Goal: Information Seeking & Learning: Learn about a topic

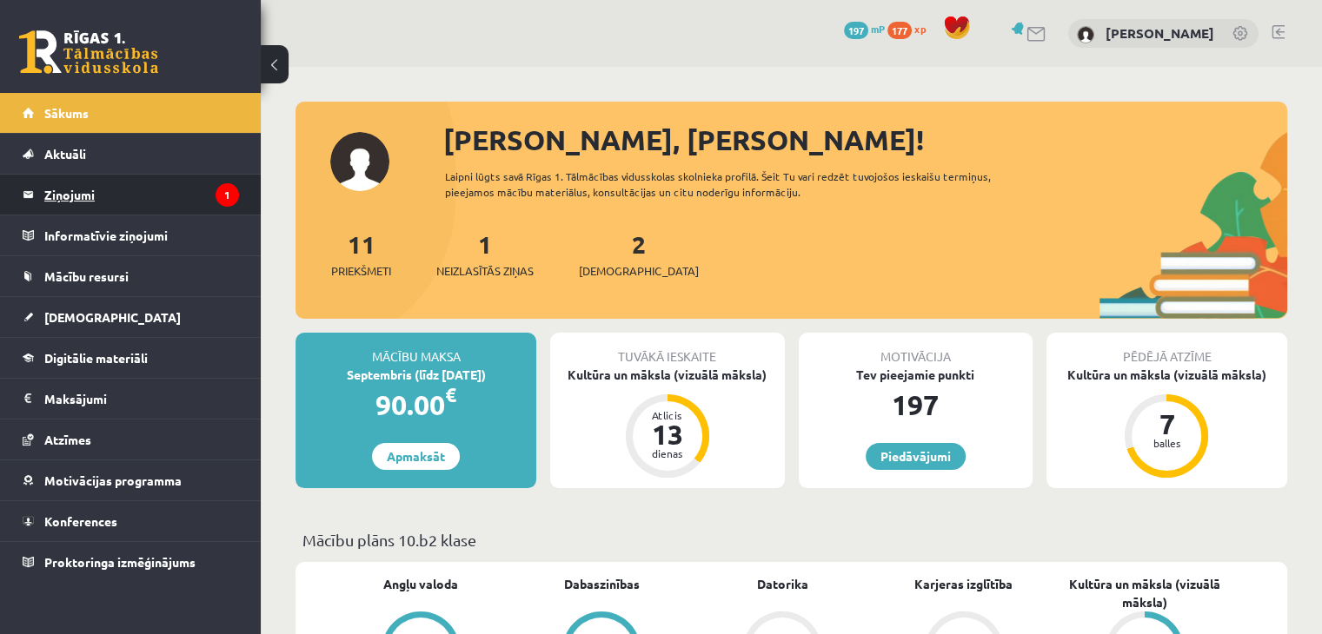
click at [146, 211] on legend "Ziņojumi 1" at bounding box center [141, 195] width 195 height 40
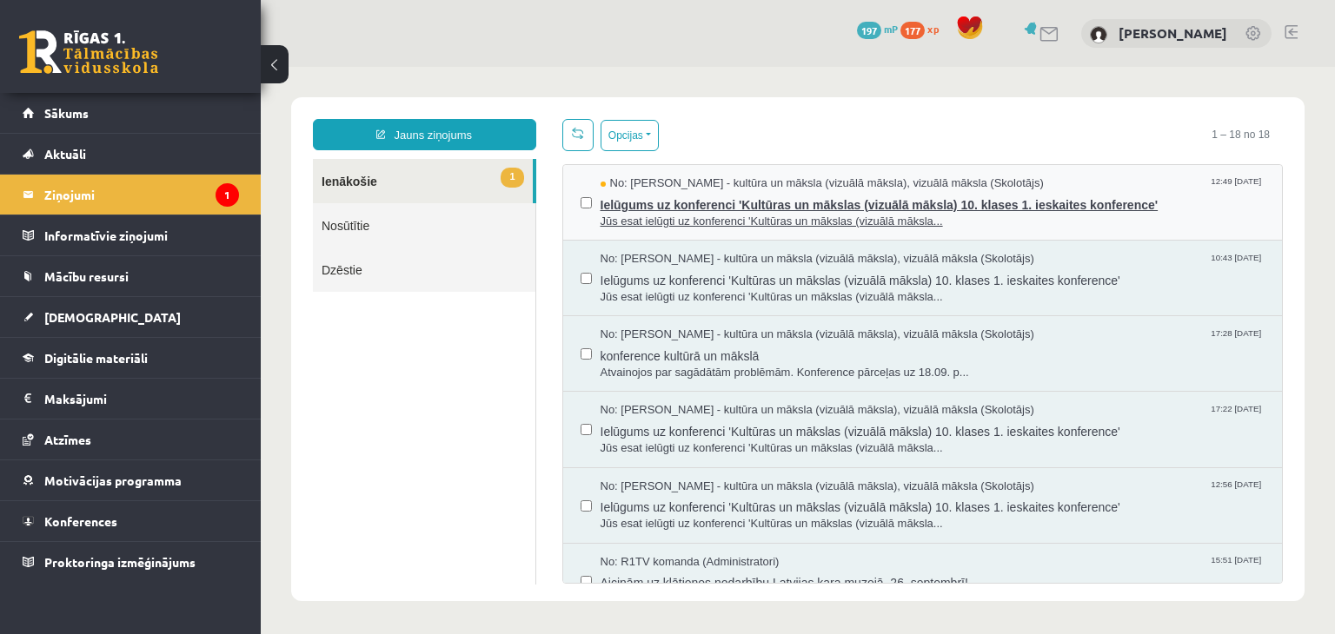
click at [958, 192] on span "Ielūgums uz konferenci 'Kultūras un mākslas (vizuālā māksla) 10. klases 1. iesk…" at bounding box center [933, 203] width 665 height 22
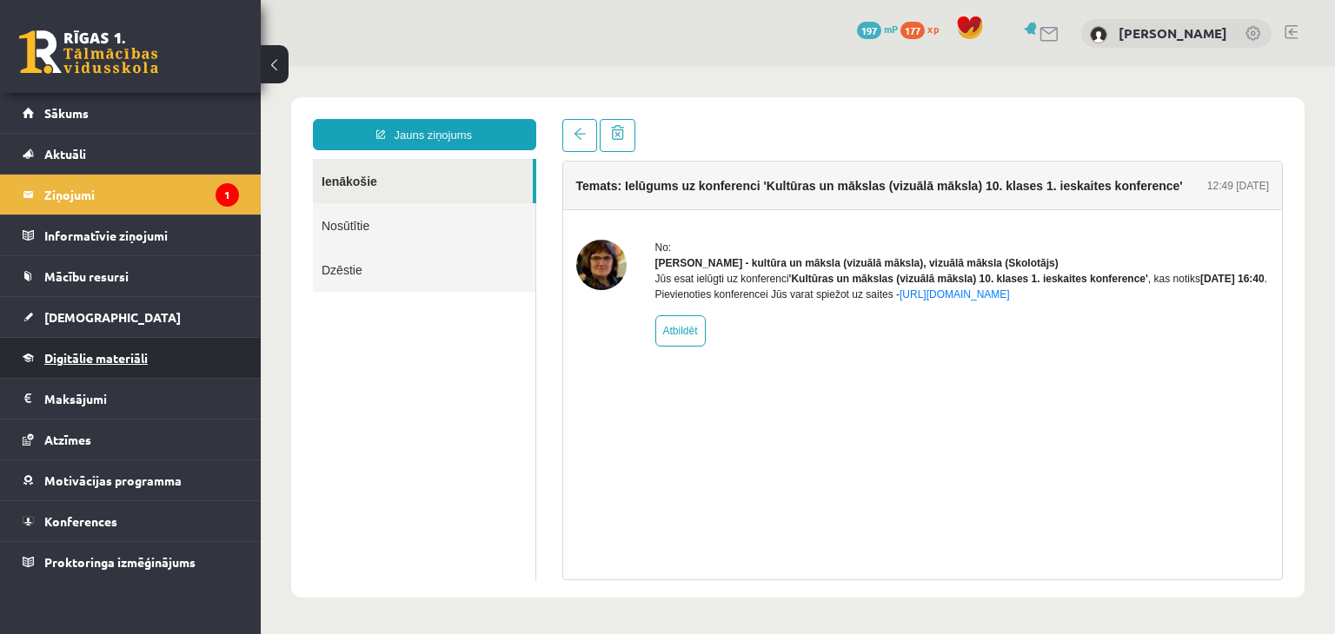
click at [139, 366] on link "Digitālie materiāli" at bounding box center [131, 358] width 216 height 40
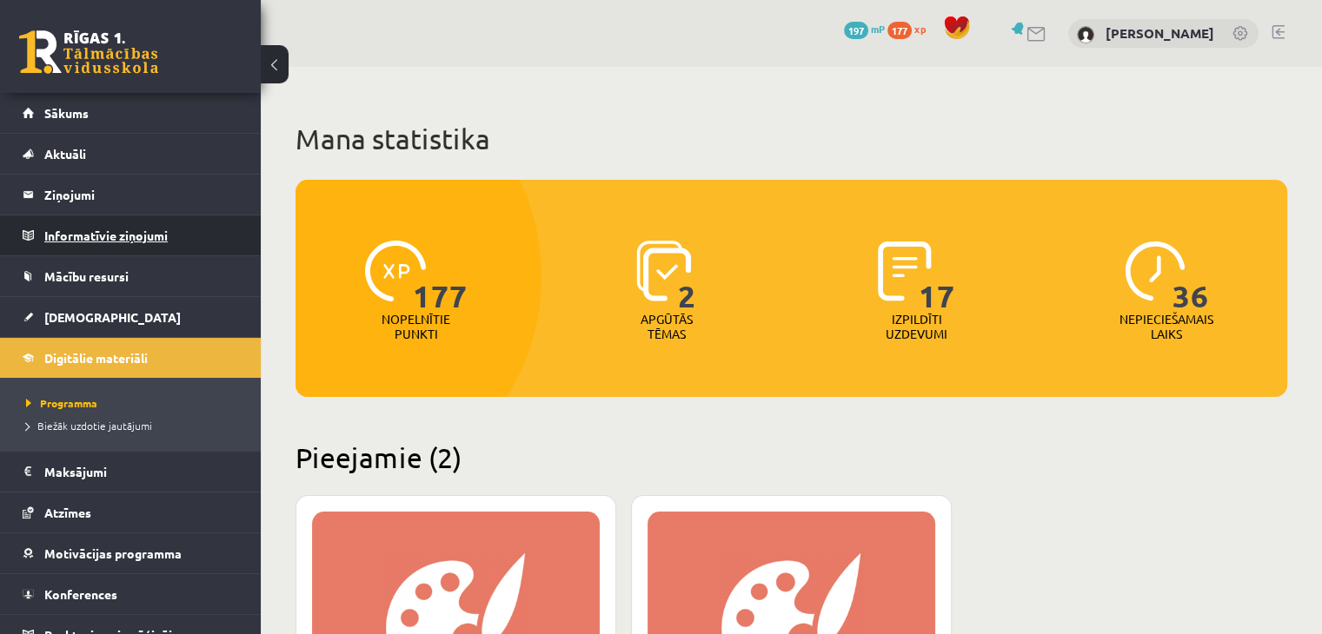
click at [156, 241] on legend "Informatīvie ziņojumi 0" at bounding box center [141, 236] width 195 height 40
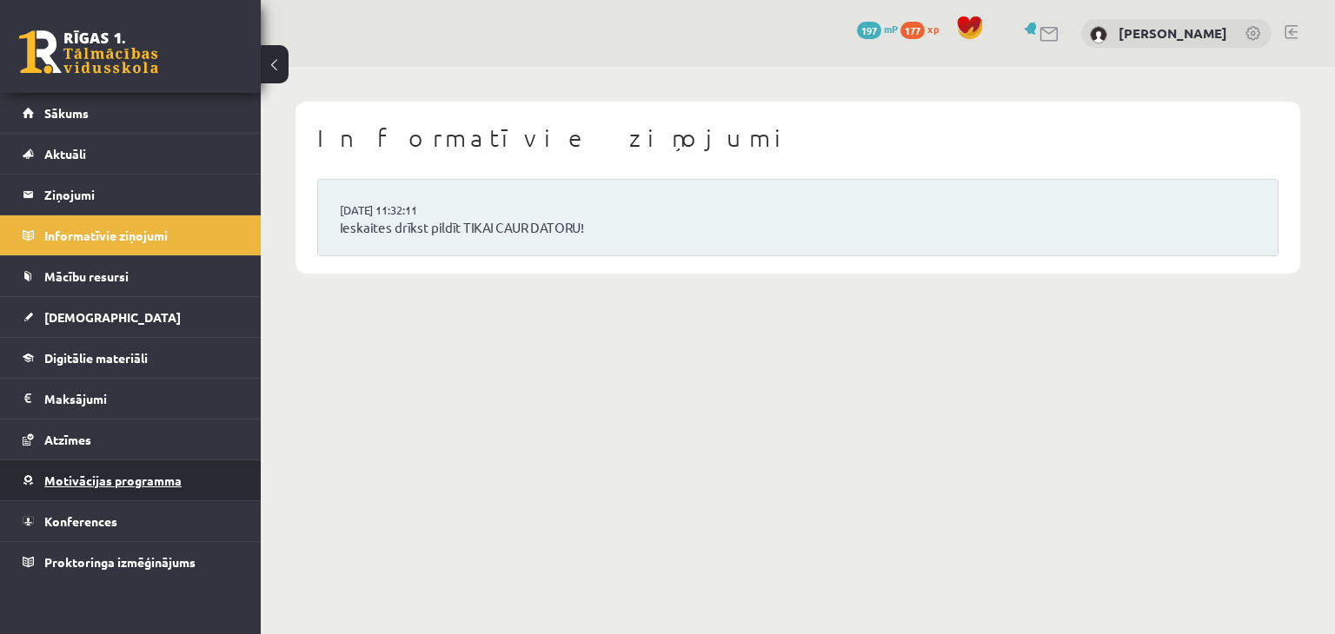
click at [125, 481] on span "Motivācijas programma" at bounding box center [112, 481] width 137 height 16
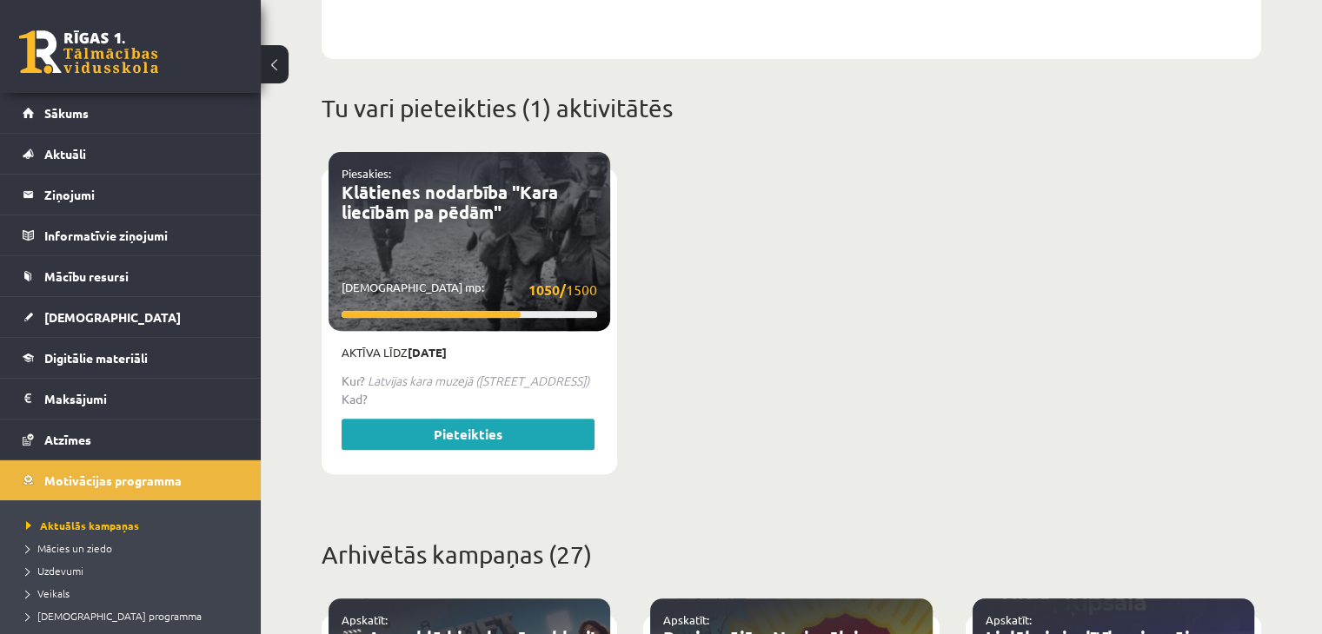
scroll to position [629, 0]
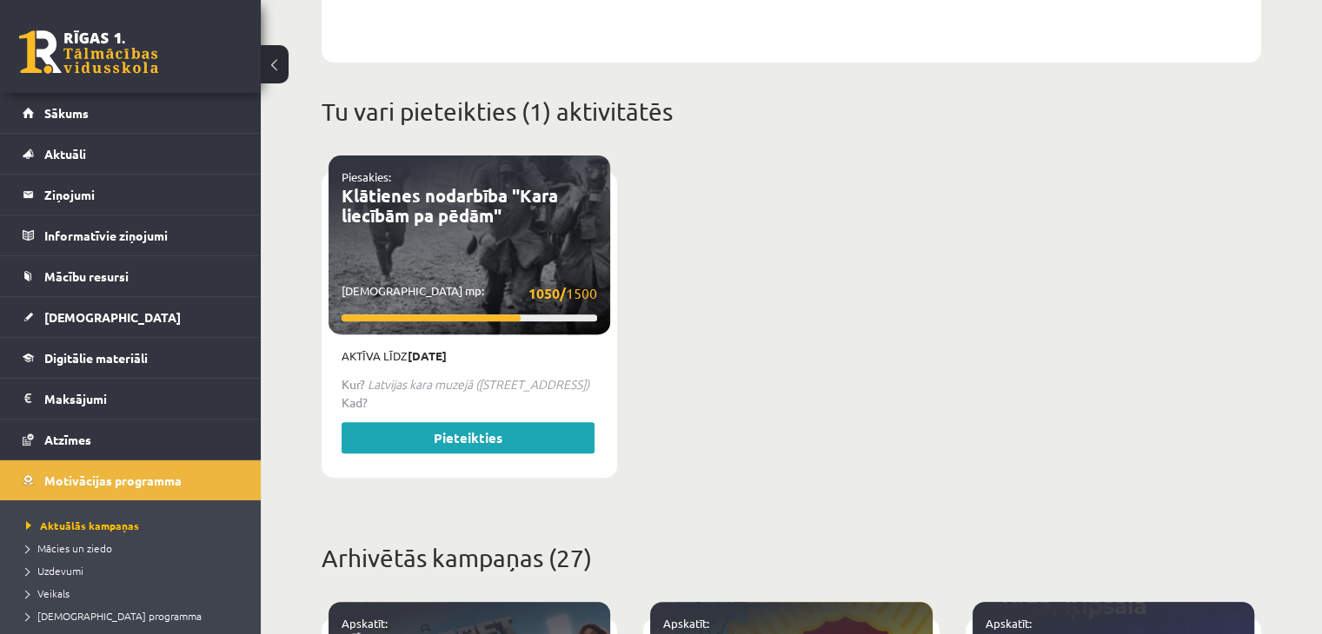
click at [526, 253] on div "Piesakies: Klātienes nodarbība "Kara liecībām pa pēdām" Savākti mp: 1050/ 1500" at bounding box center [470, 245] width 282 height 179
click at [502, 425] on link "Pieteikties" at bounding box center [468, 437] width 253 height 31
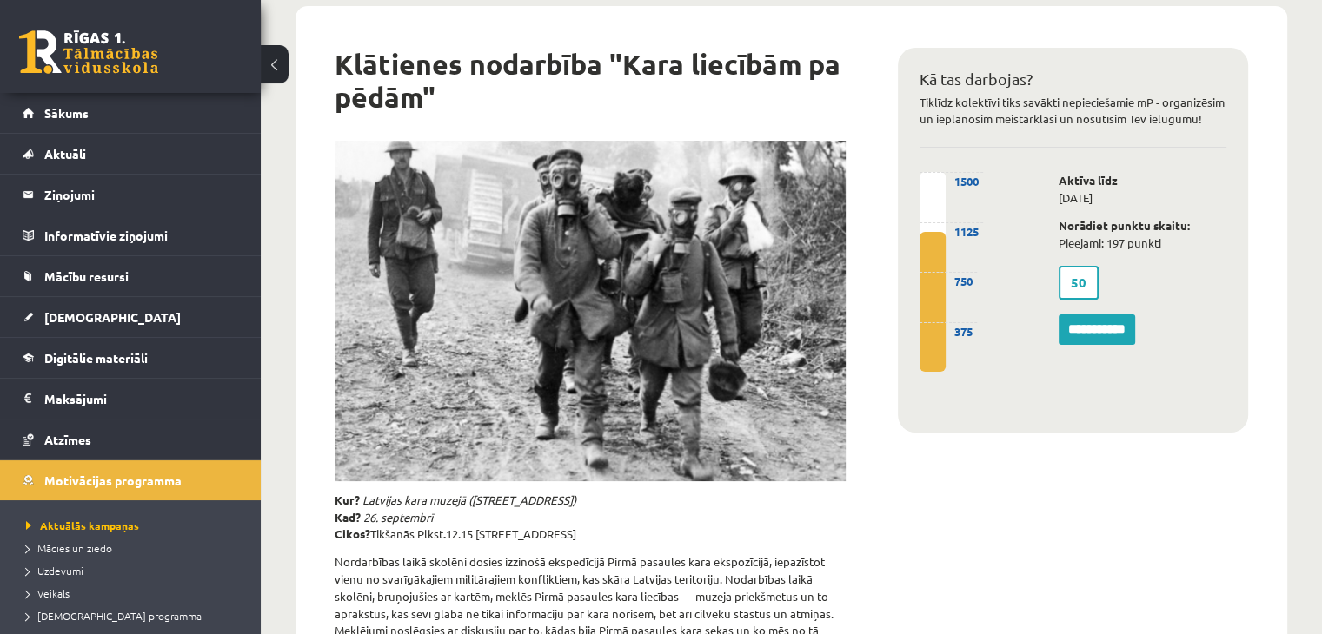
scroll to position [198, 0]
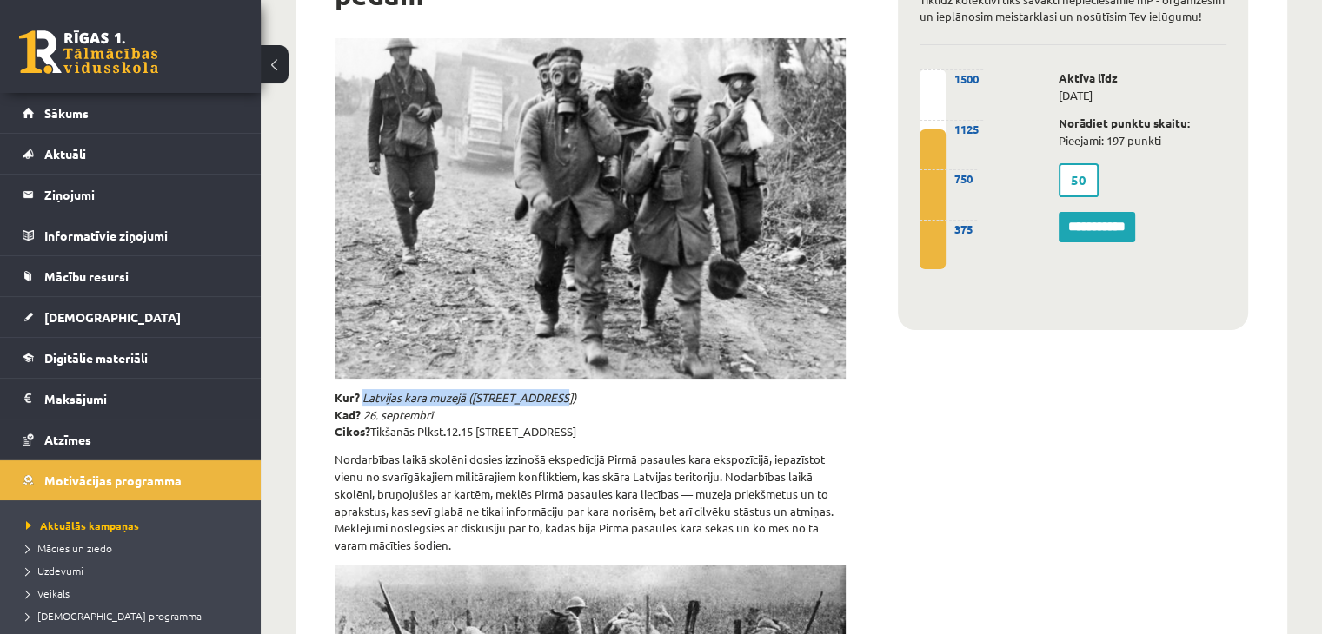
drag, startPoint x: 362, startPoint y: 400, endPoint x: 569, endPoint y: 402, distance: 206.8
click at [569, 402] on p "Kur? Latvijas kara muzejā (Smilšu iela 20) Kad? 26. septembrī Cikos? Tikšanās P…" at bounding box center [590, 414] width 511 height 51
copy em "Latvijas kara muzejā (Smilšu iela 20)"
click at [1005, 402] on div "**********" at bounding box center [1073, 418] width 402 height 977
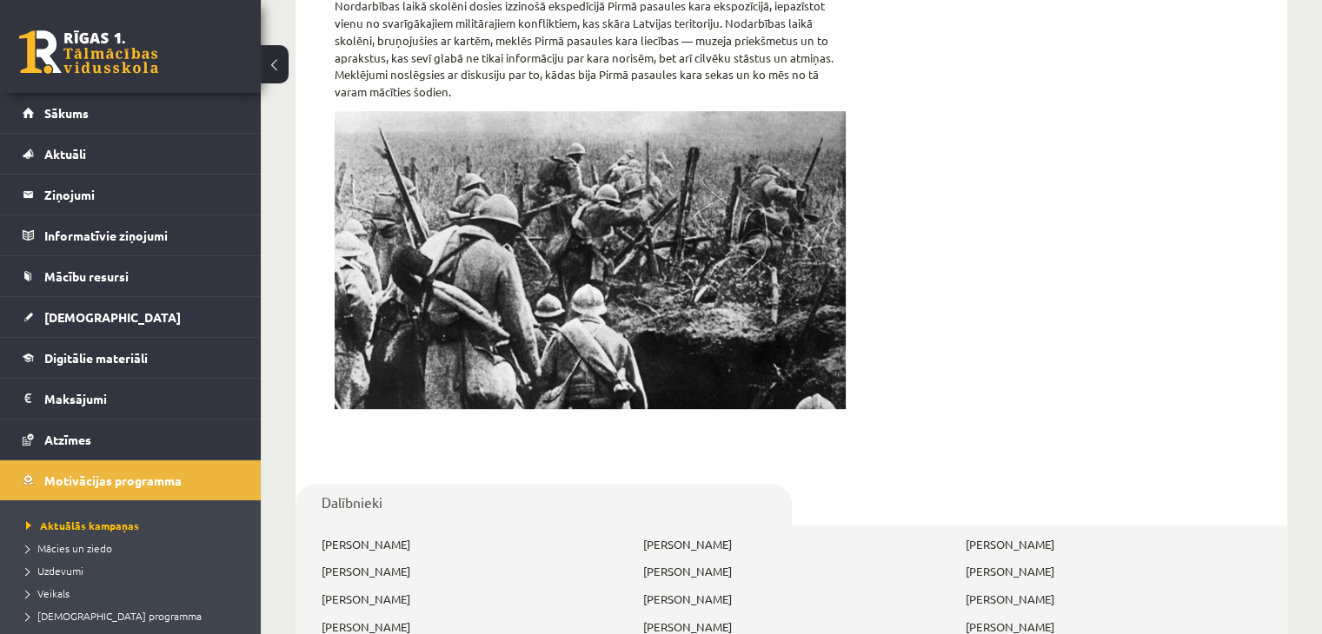
scroll to position [807, 0]
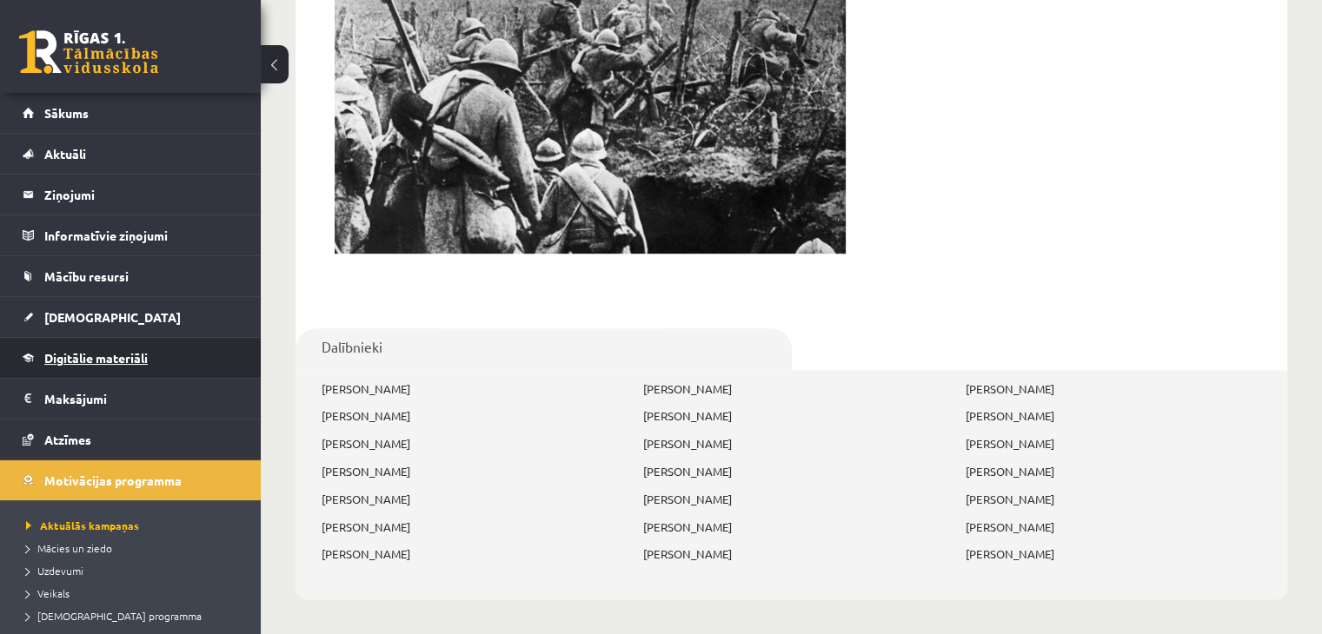
click at [179, 360] on link "Digitālie materiāli" at bounding box center [131, 358] width 216 height 40
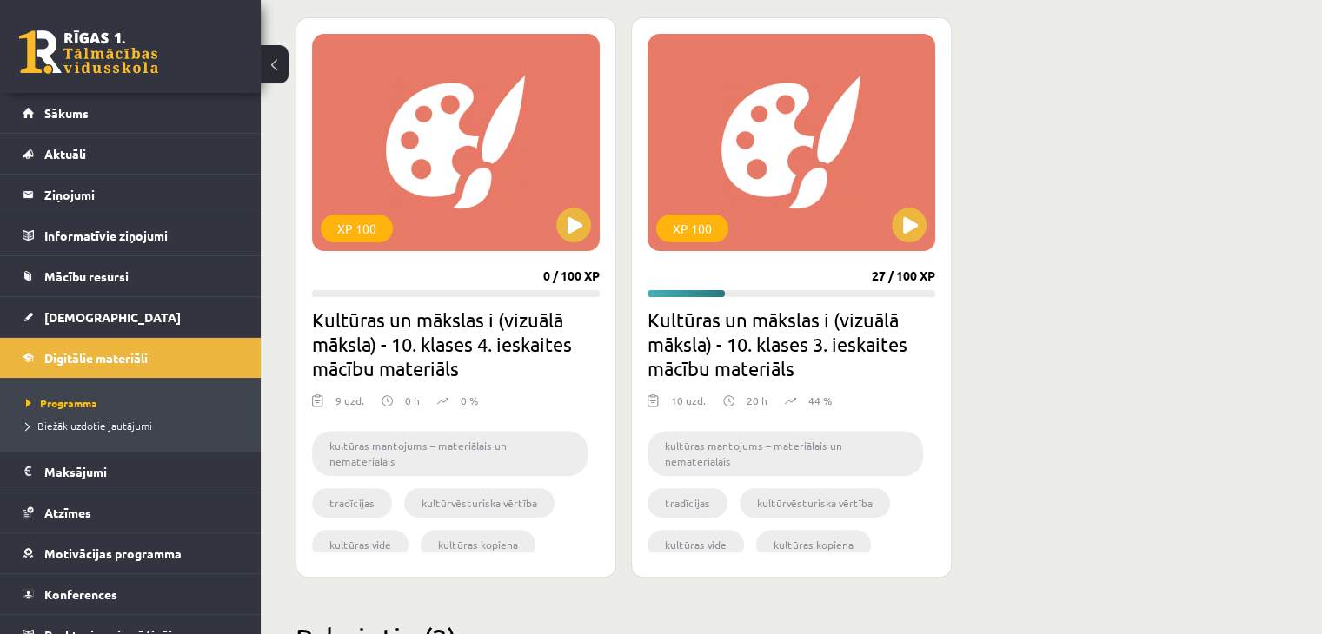
scroll to position [476, 0]
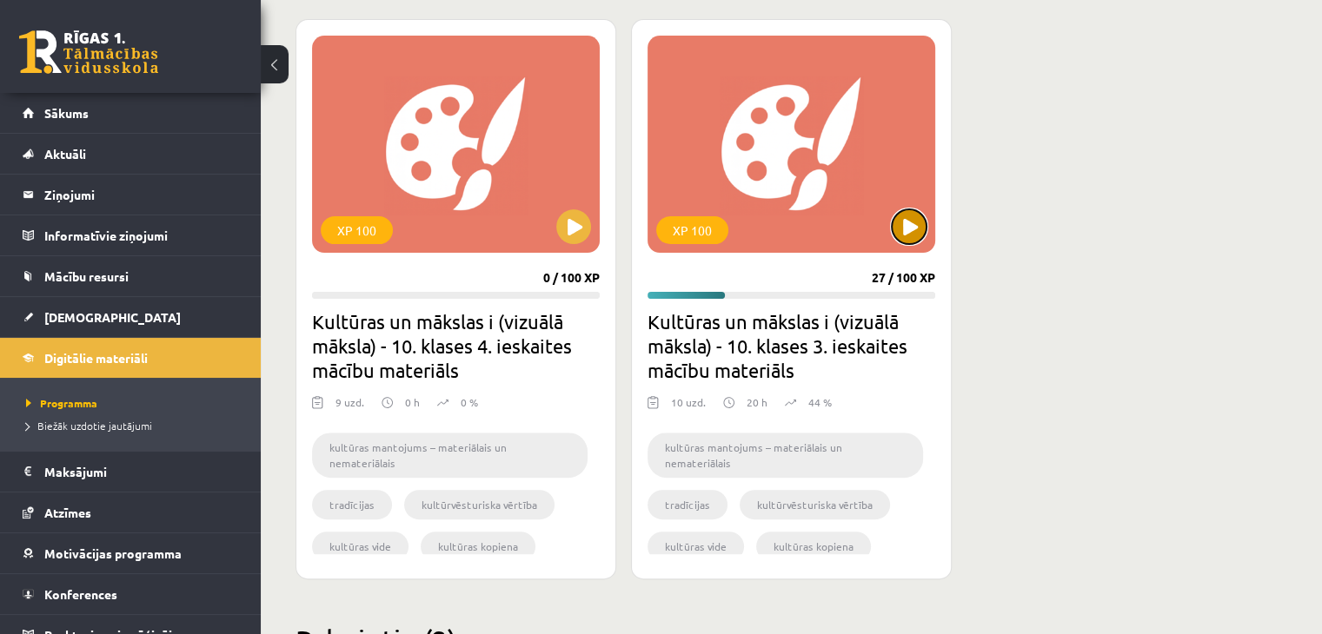
click at [914, 223] on button at bounding box center [909, 226] width 35 height 35
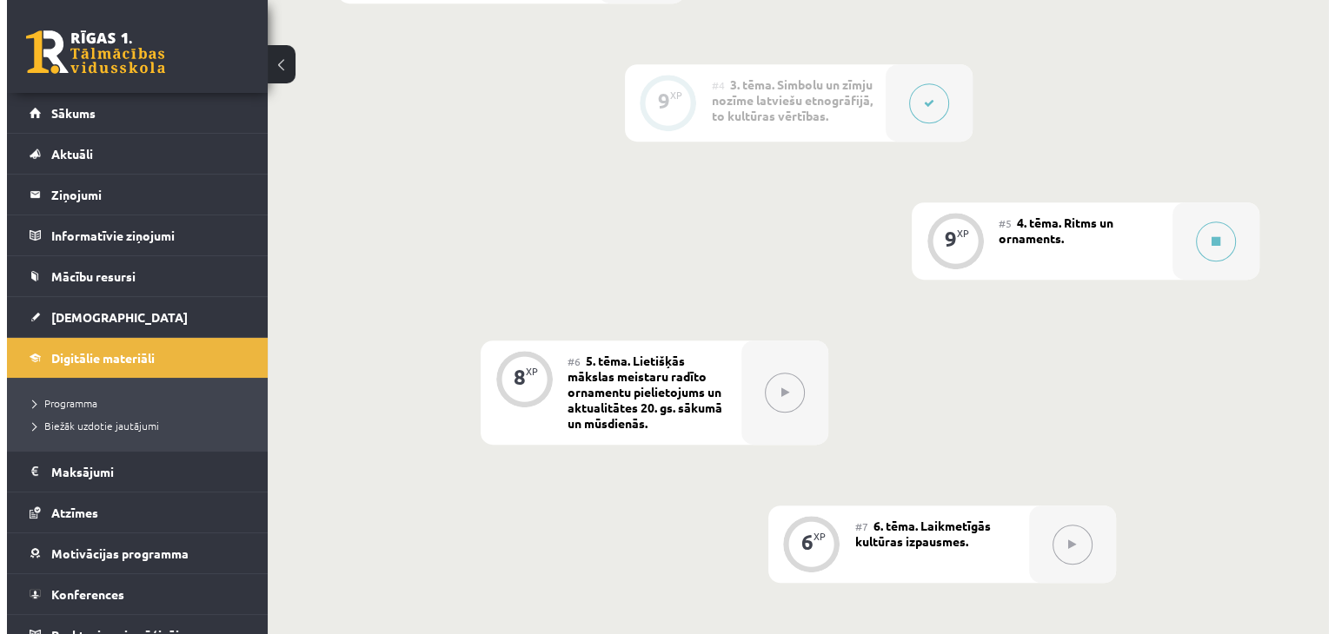
scroll to position [966, 0]
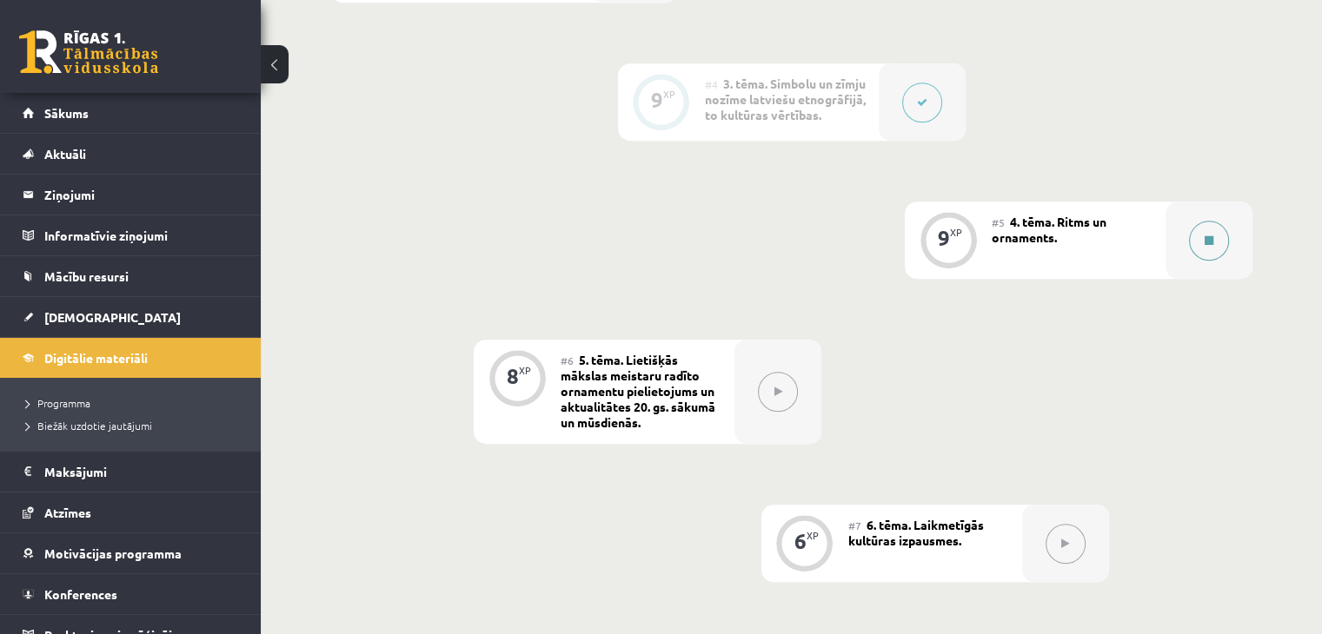
click at [1198, 221] on button at bounding box center [1209, 241] width 40 height 40
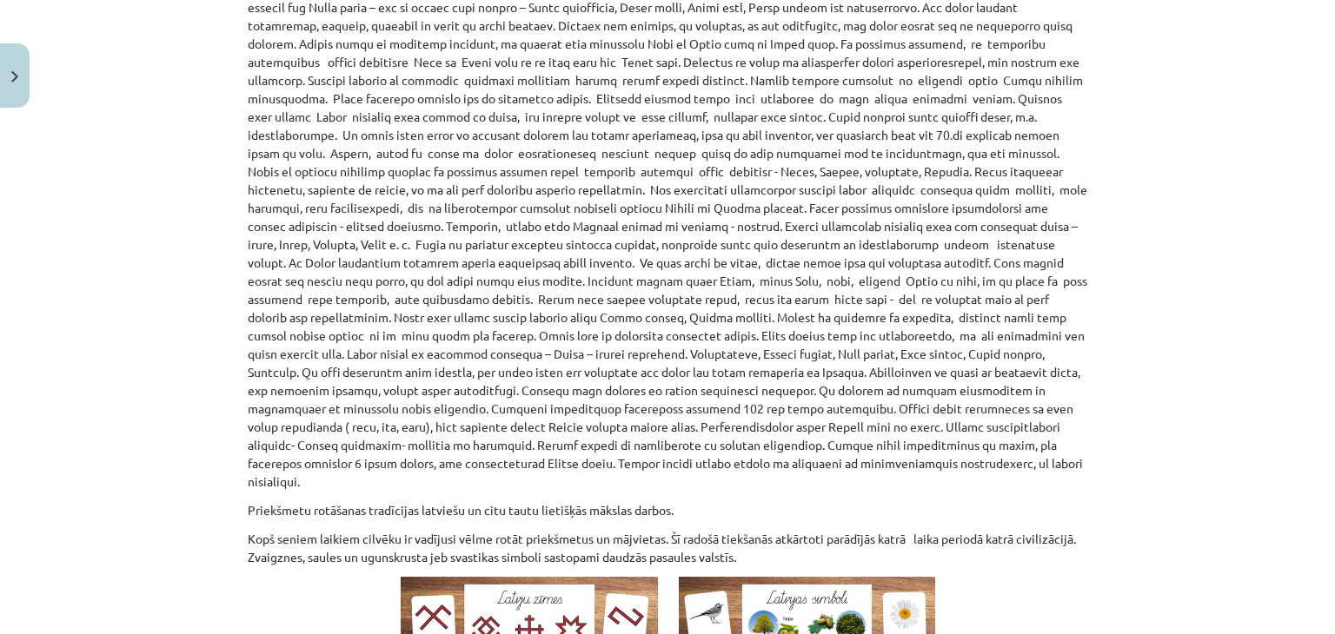
scroll to position [946, 0]
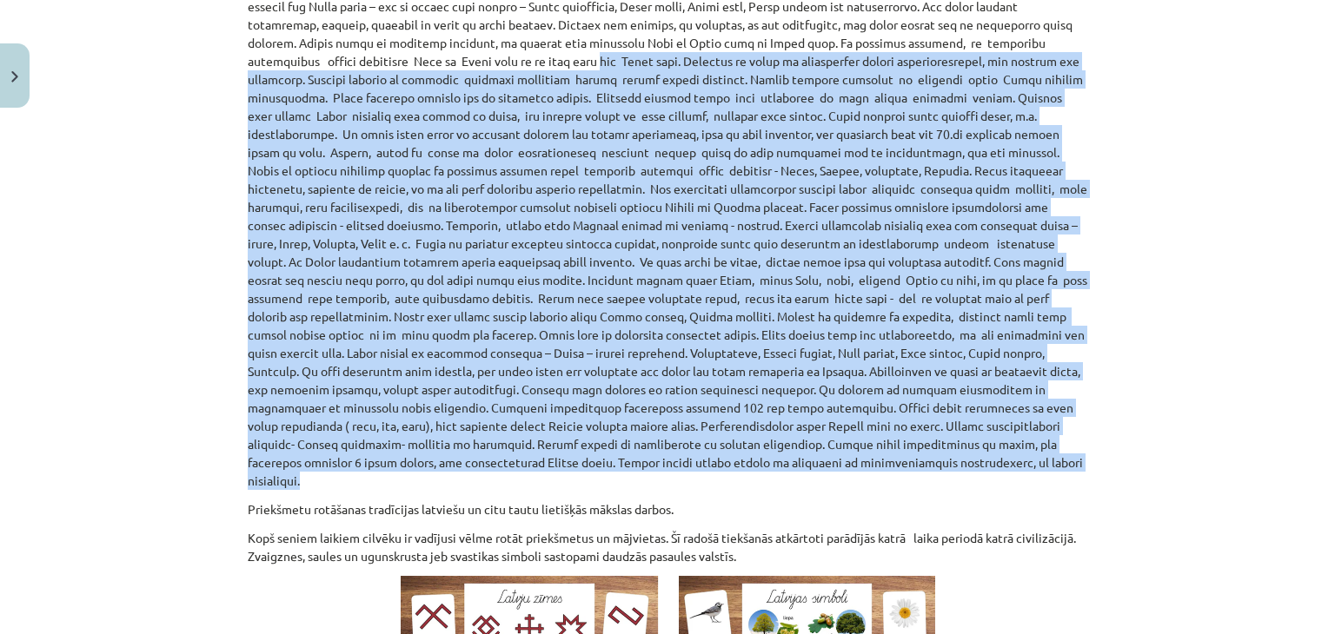
drag, startPoint x: 363, startPoint y: 464, endPoint x: 203, endPoint y: 10, distance: 481.0
click at [185, 46] on div "Mācību tēma: Kultūras un mākslas i (vizuālā māksla) - 10. klases 3. ieskaites m…" at bounding box center [667, 317] width 1335 height 634
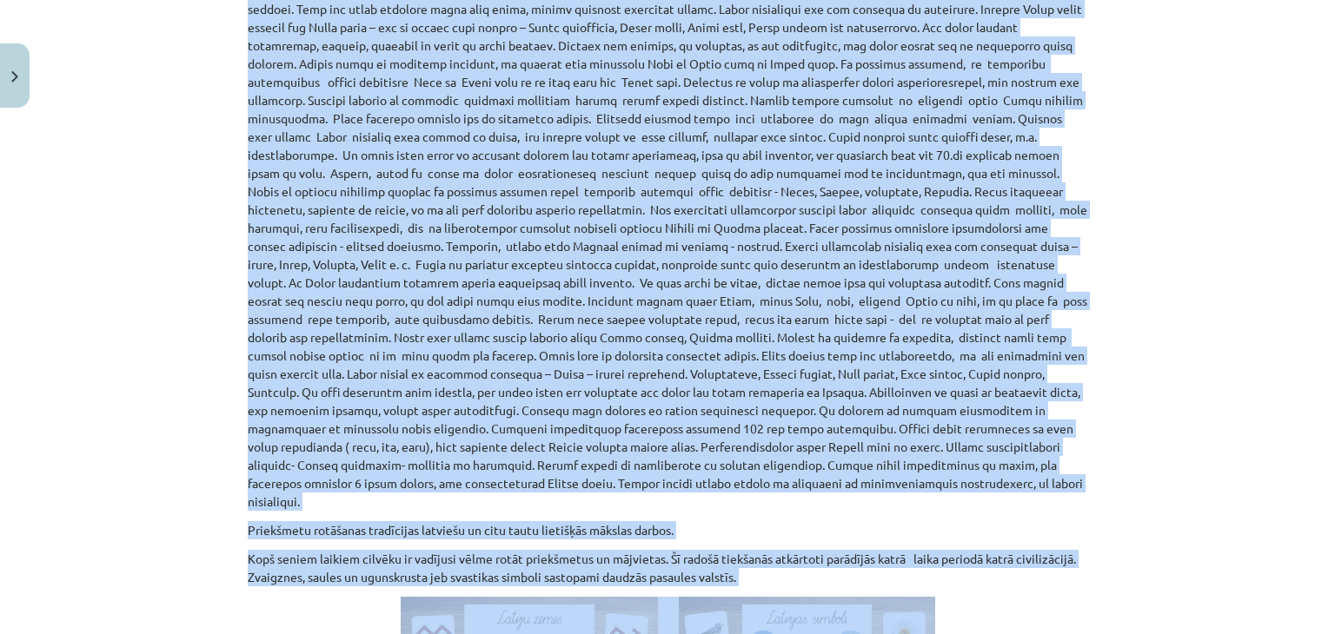
scroll to position [963, 0]
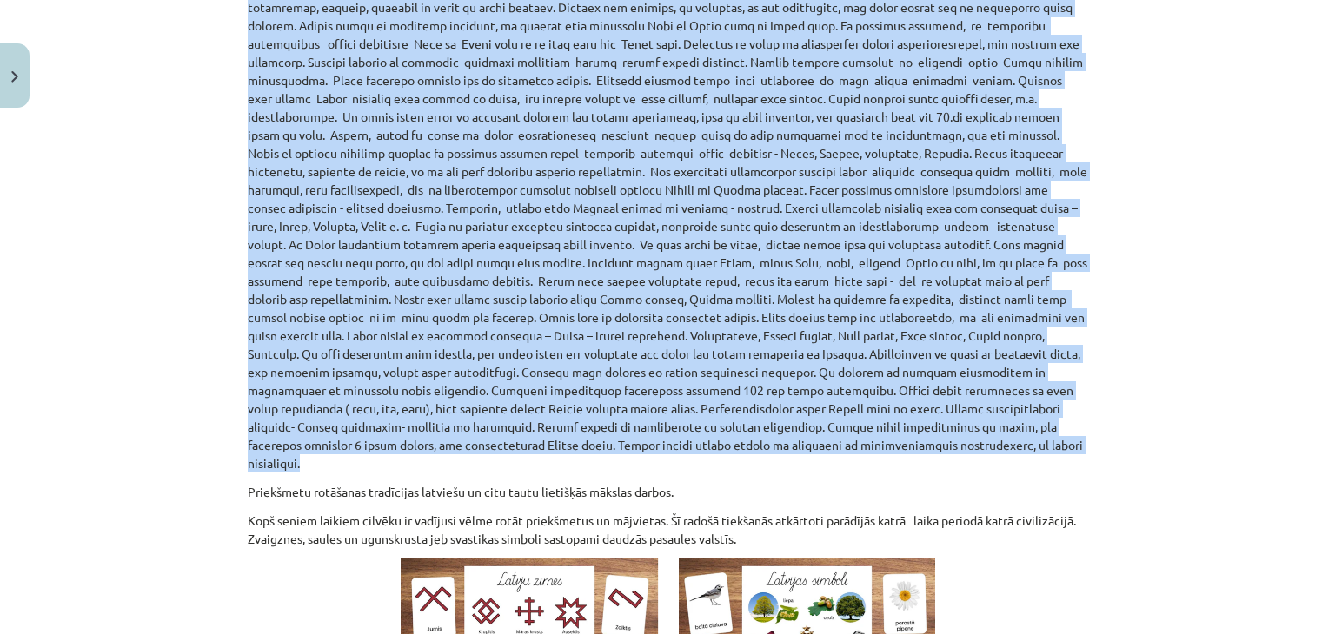
drag, startPoint x: 234, startPoint y: 20, endPoint x: 535, endPoint y: 438, distance: 515.4
click at [535, 438] on div "9 XP Saņemsi Sarežģīts 549 pilda Apraksts Uzdevums Palīdzība Latvju rakstu pirm…" at bounding box center [667, 256] width 860 height 2207
copy p "Loremi dolors am consecteturad elitsedd eiu tempo incididunt utlabo etdol. Ma a…"
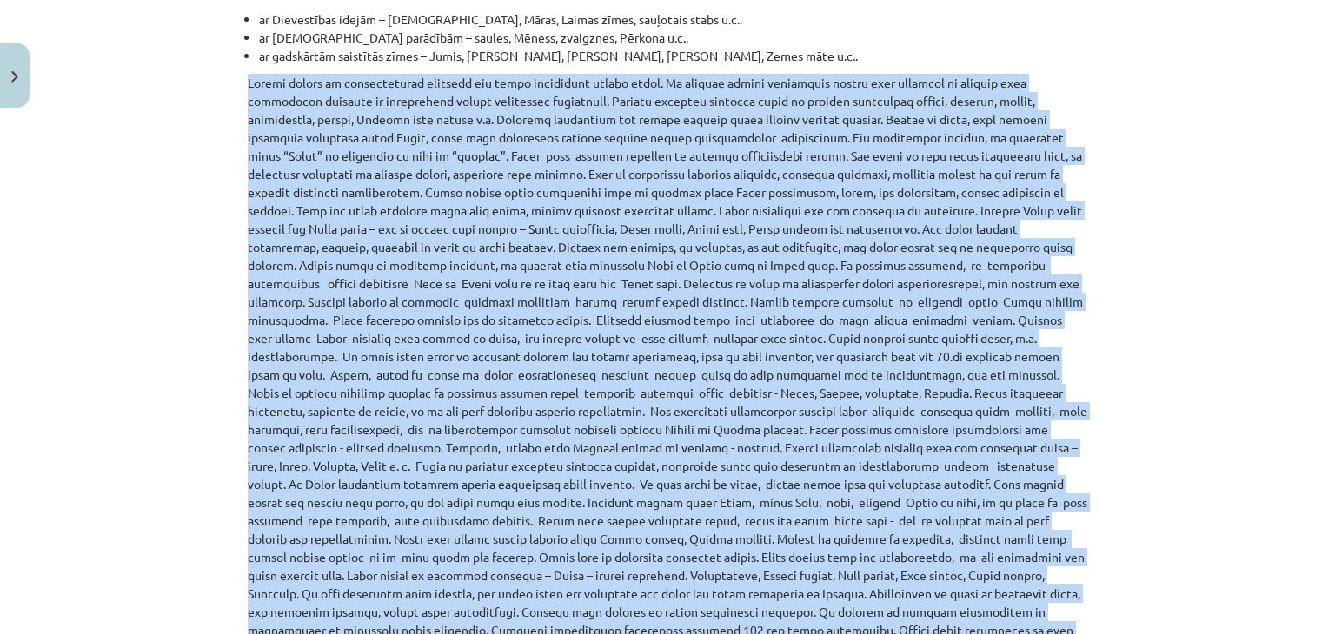
scroll to position [722, 0]
click at [468, 129] on p at bounding box center [668, 394] width 840 height 639
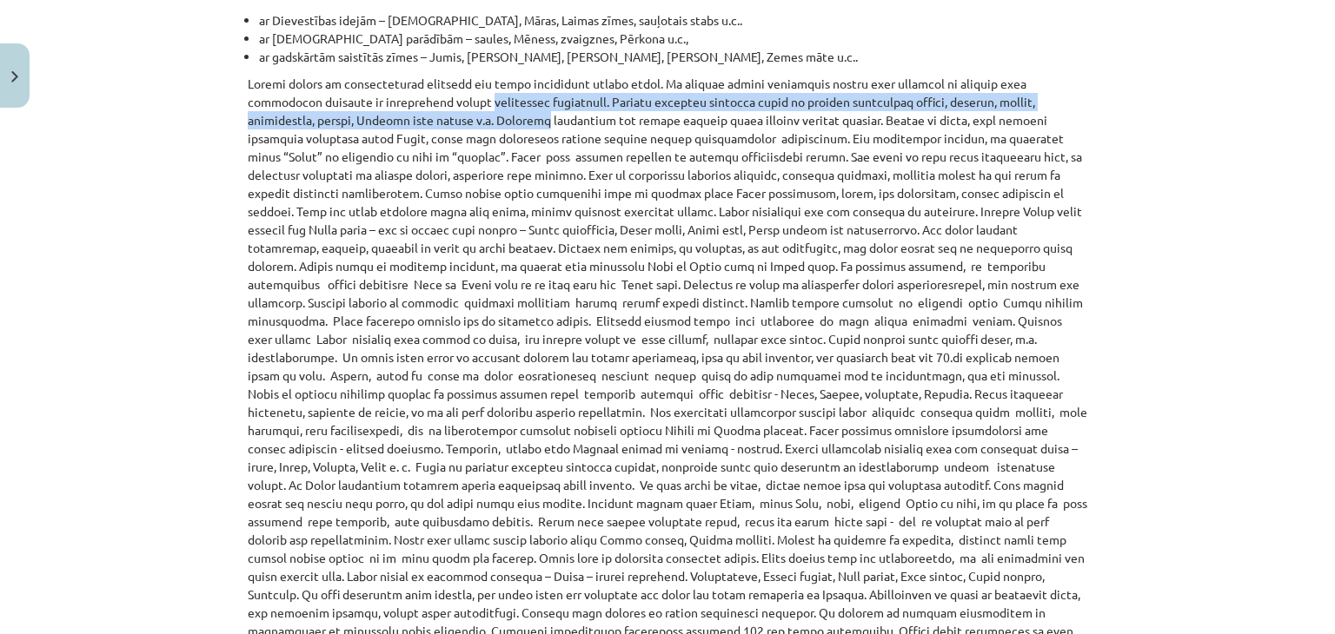
drag, startPoint x: 458, startPoint y: 119, endPoint x: 413, endPoint y: 96, distance: 50.5
click at [413, 96] on p at bounding box center [668, 394] width 840 height 639
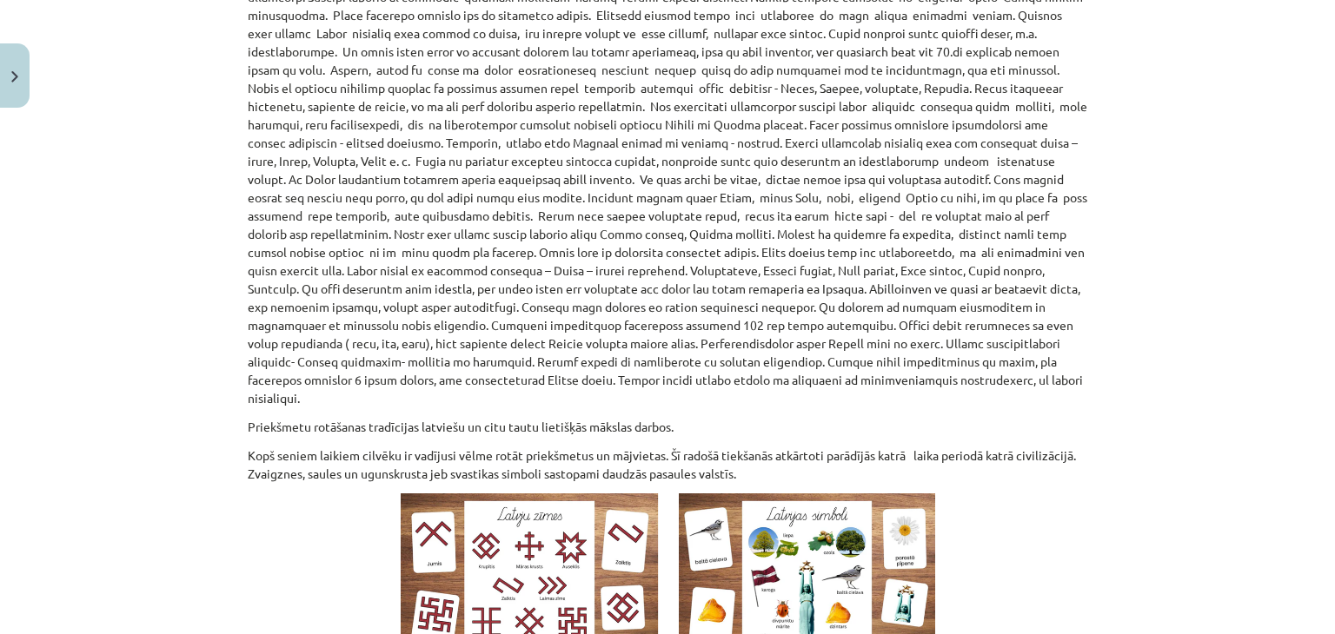
scroll to position [1080, 0]
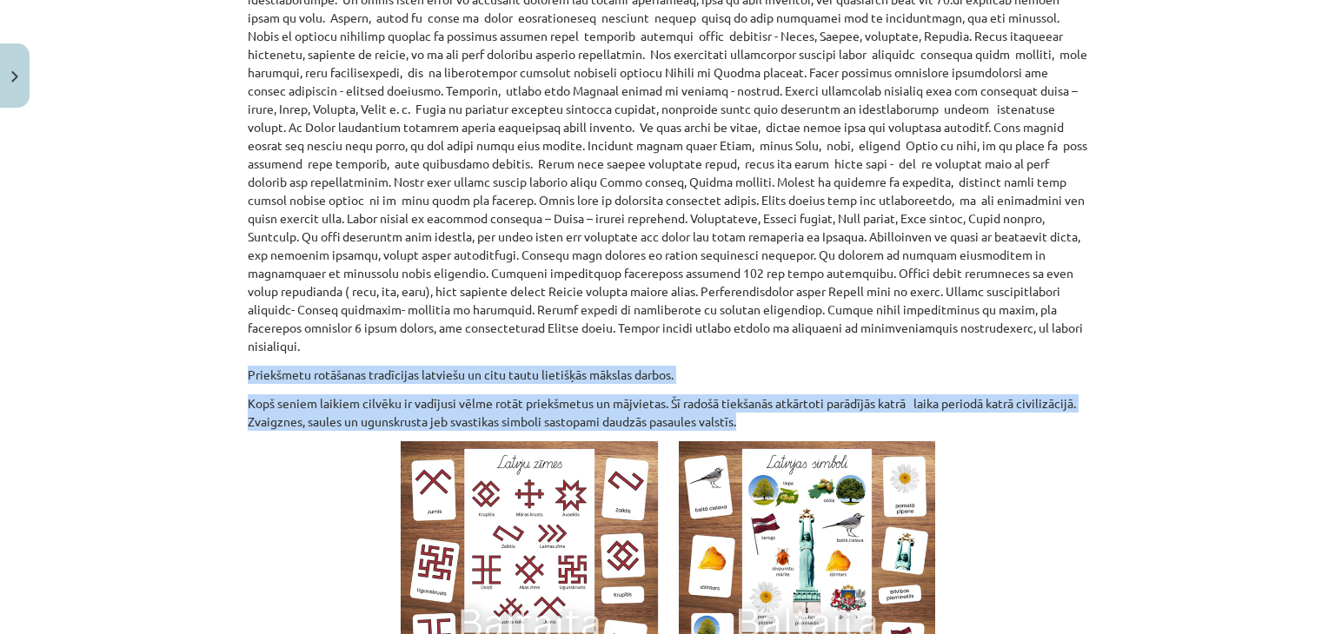
drag, startPoint x: 238, startPoint y: 352, endPoint x: 743, endPoint y: 408, distance: 508.1
click at [743, 408] on div "9 XP Saņemsi Sarežģīts 549 pilda Apraksts Uzdevums Palīdzība Latvju rakstu pirm…" at bounding box center [667, 138] width 860 height 2207
copy div "Priekšmetu rotāšanas tradīcijas latviešu un citu tautu lietišķās mākslas darbos…"
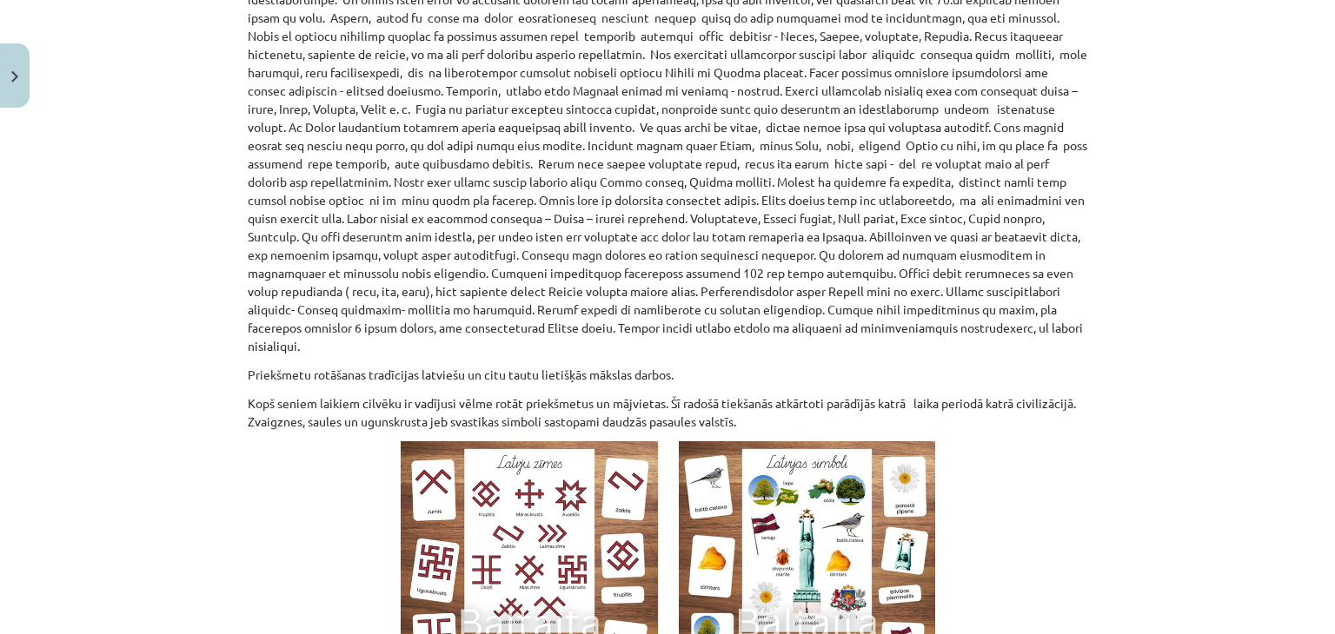
click at [61, 314] on div "Mācību tēma: Kultūras un mākslas i (vizuālā māksla) - 10. klases 3. ieskaites m…" at bounding box center [667, 317] width 1335 height 634
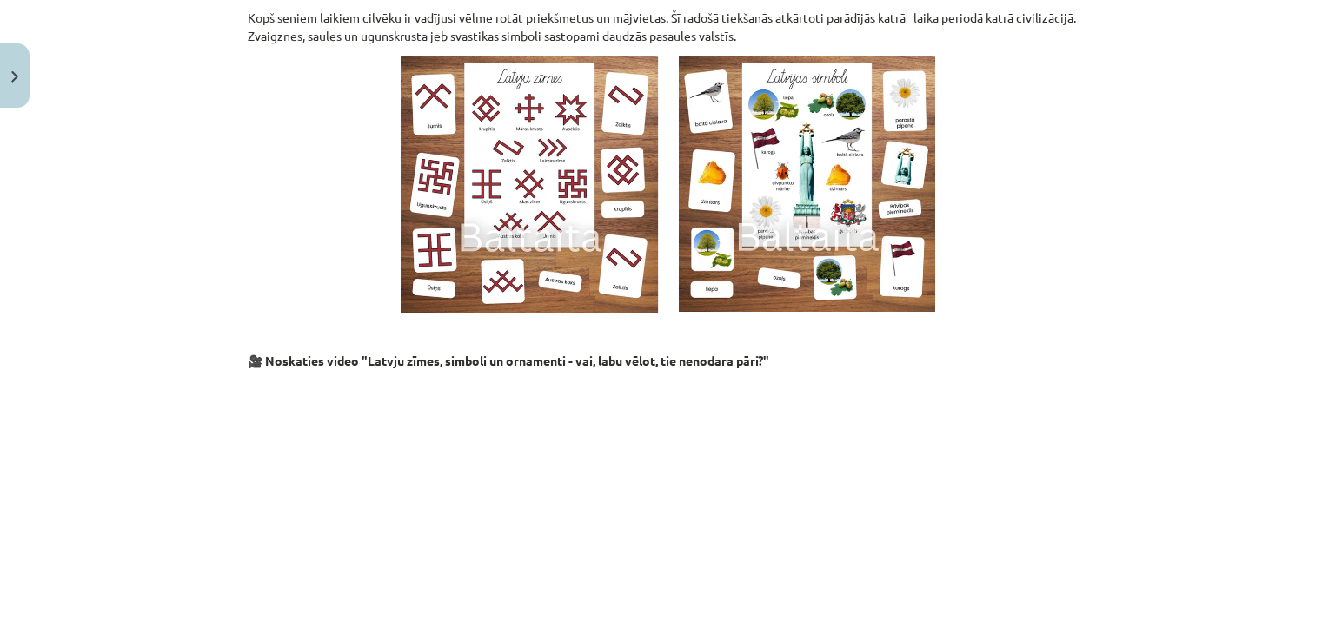
scroll to position [1714, 0]
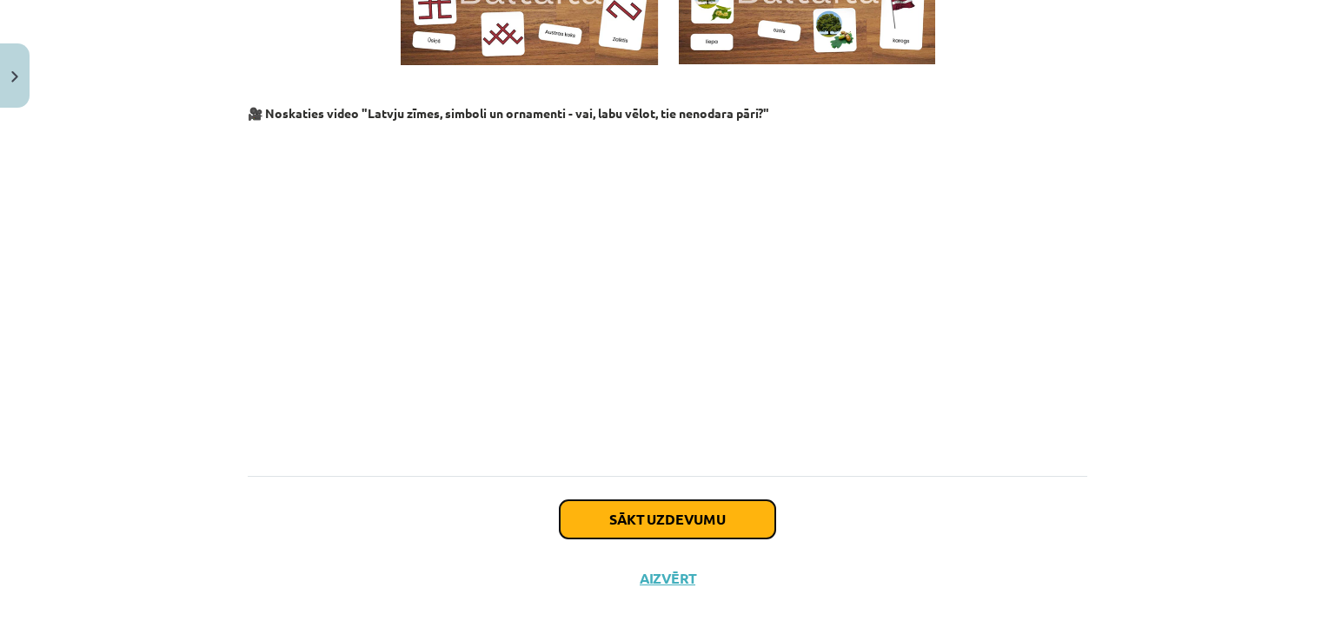
click at [634, 501] on button "Sākt uzdevumu" at bounding box center [668, 520] width 216 height 38
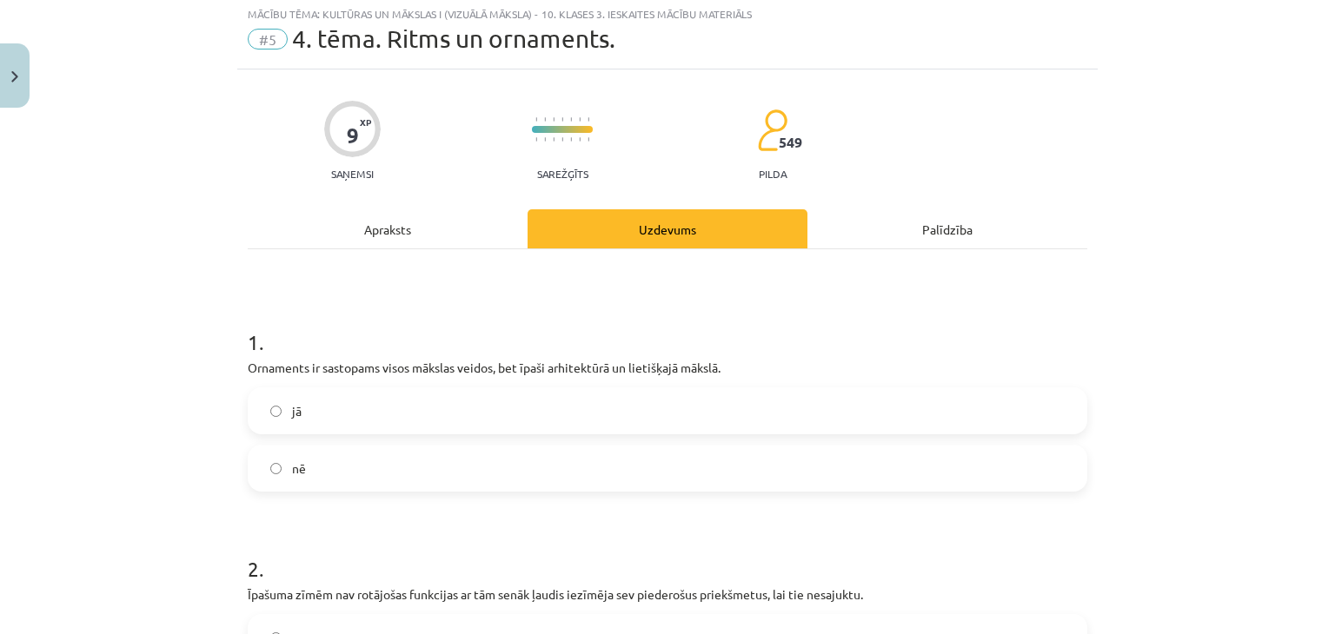
scroll to position [43, 0]
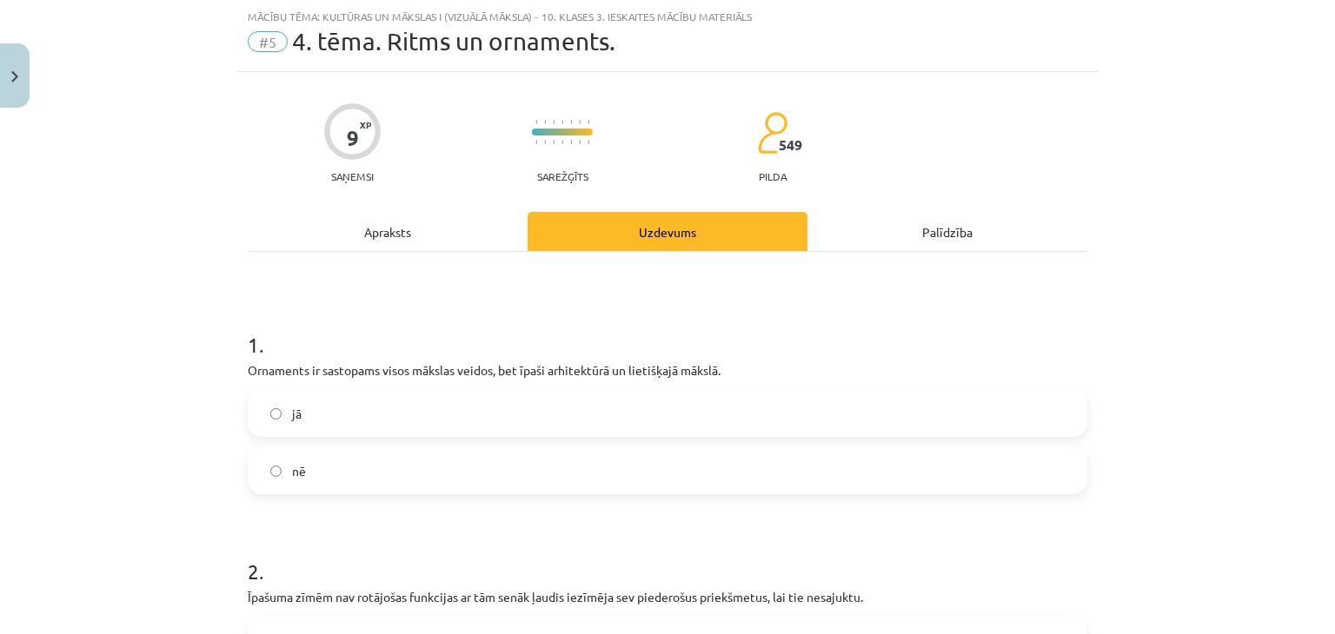
click at [312, 404] on label "jā" at bounding box center [667, 413] width 836 height 43
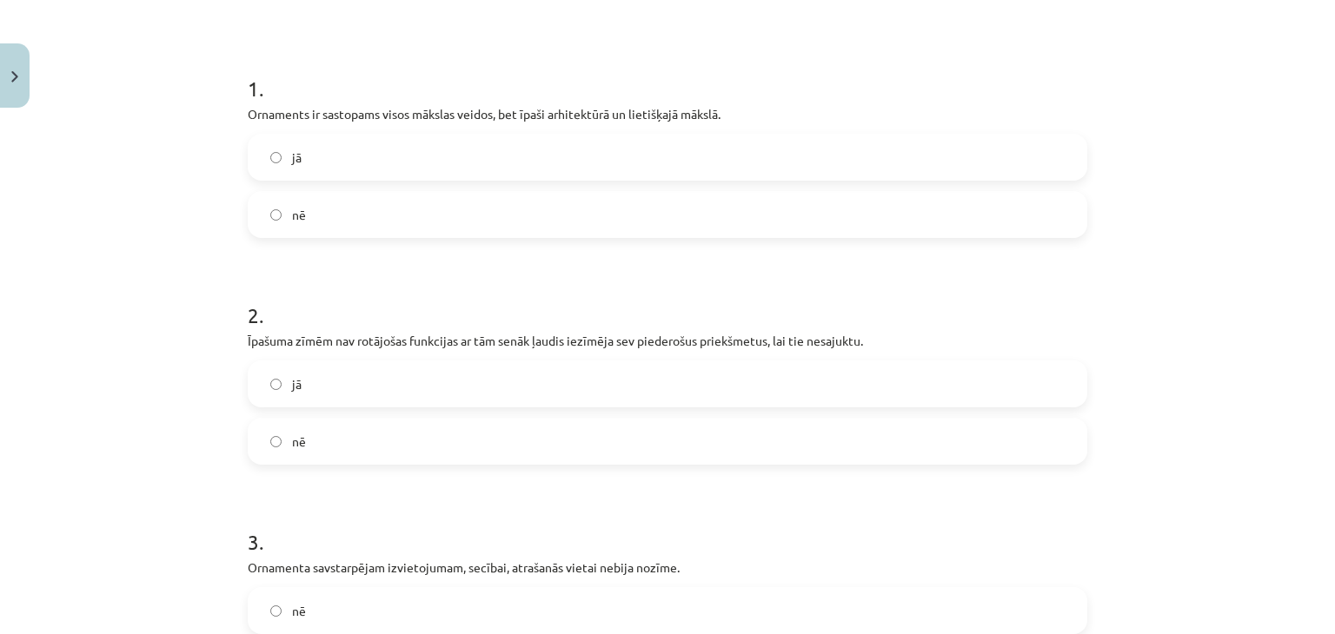
scroll to position [301, 0]
click at [320, 437] on label "nē" at bounding box center [667, 440] width 836 height 43
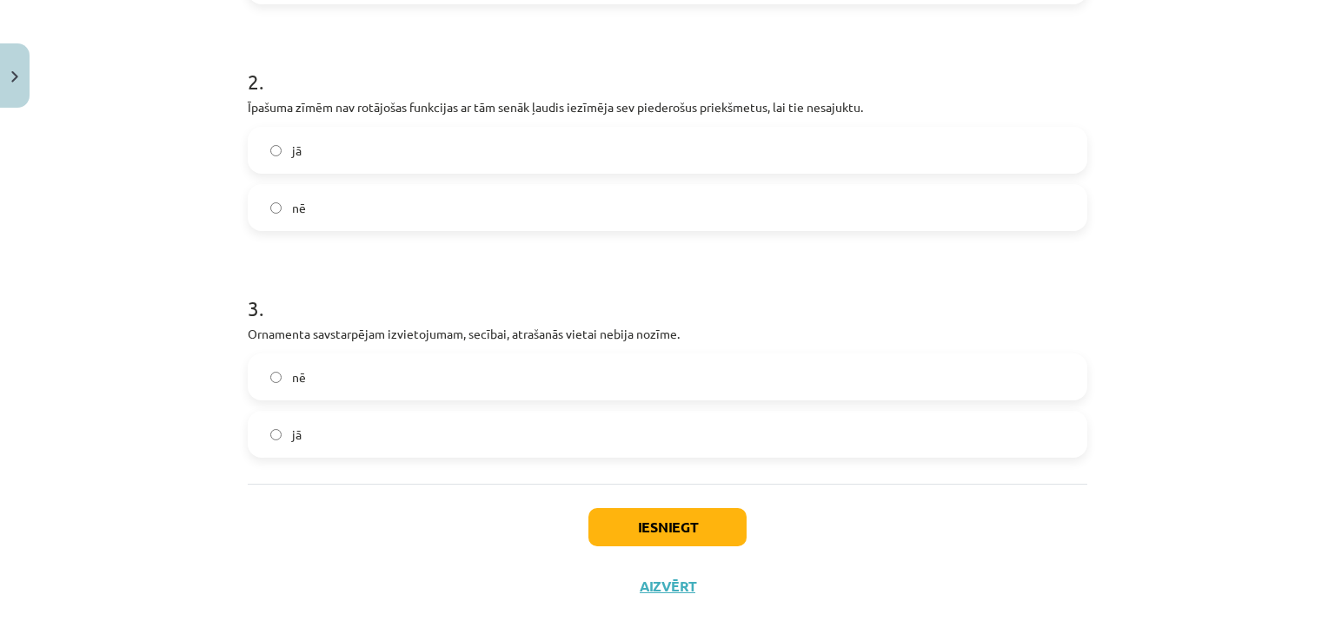
scroll to position [548, 0]
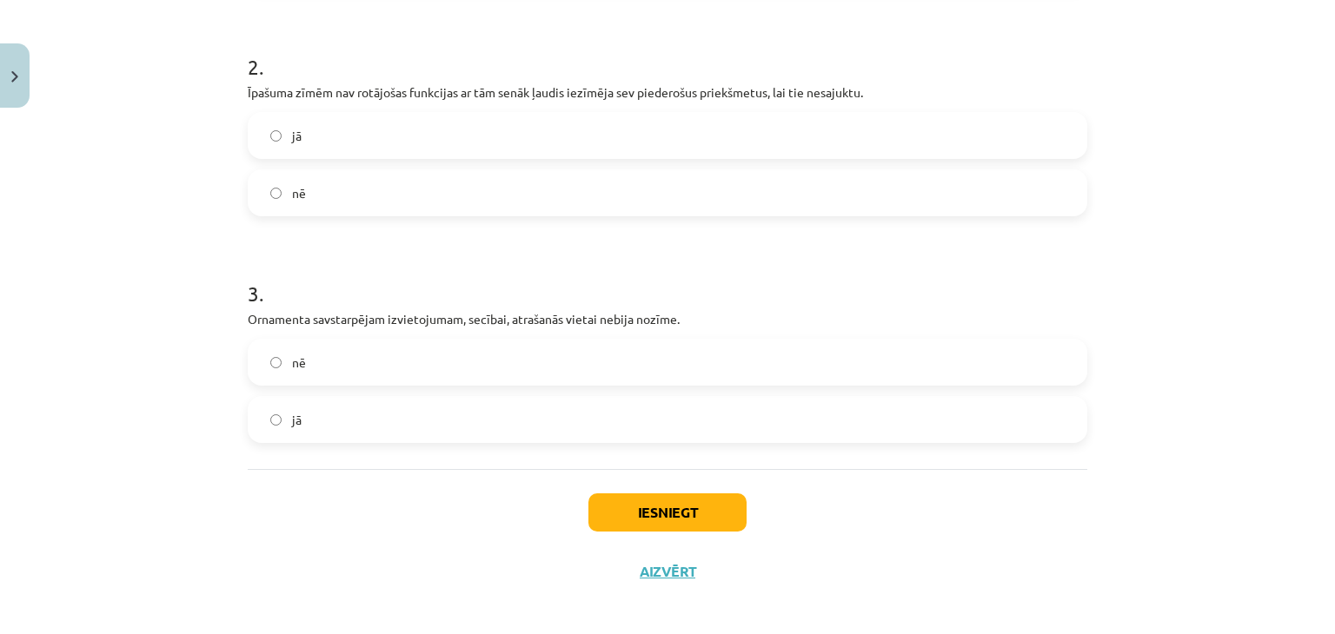
click at [272, 383] on div "nē" at bounding box center [668, 362] width 840 height 47
click at [286, 376] on label "nē" at bounding box center [667, 362] width 836 height 43
click at [664, 510] on button "Iesniegt" at bounding box center [667, 513] width 158 height 38
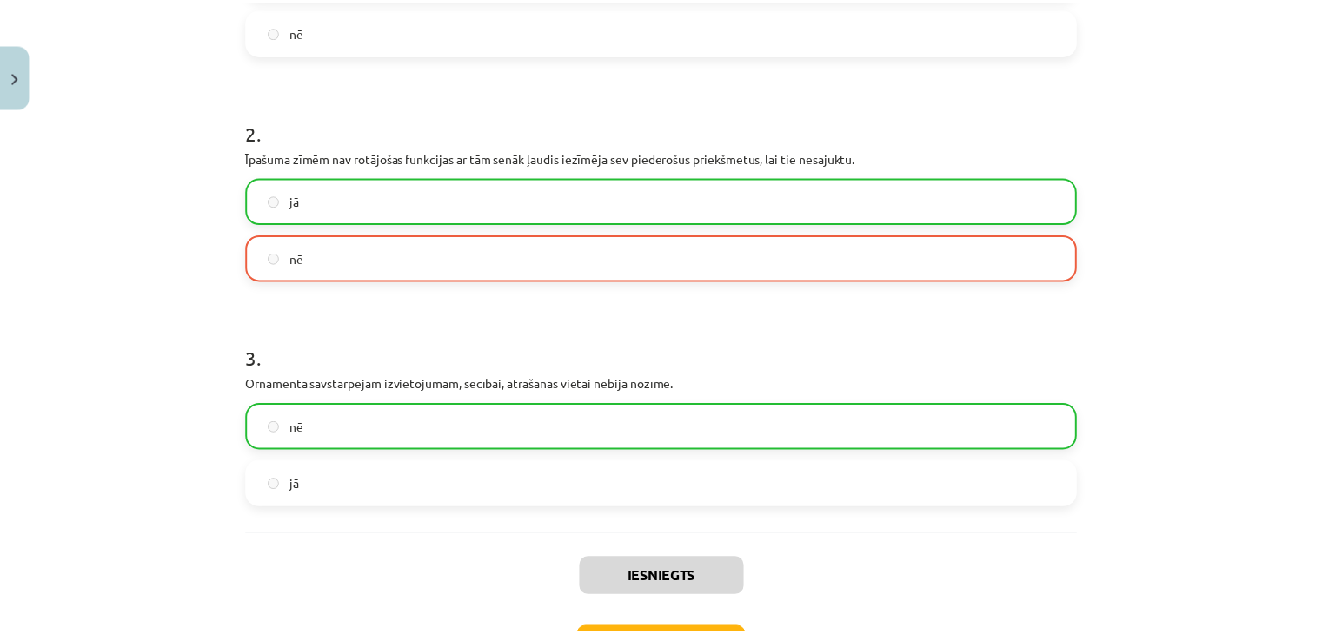
scroll to position [613, 0]
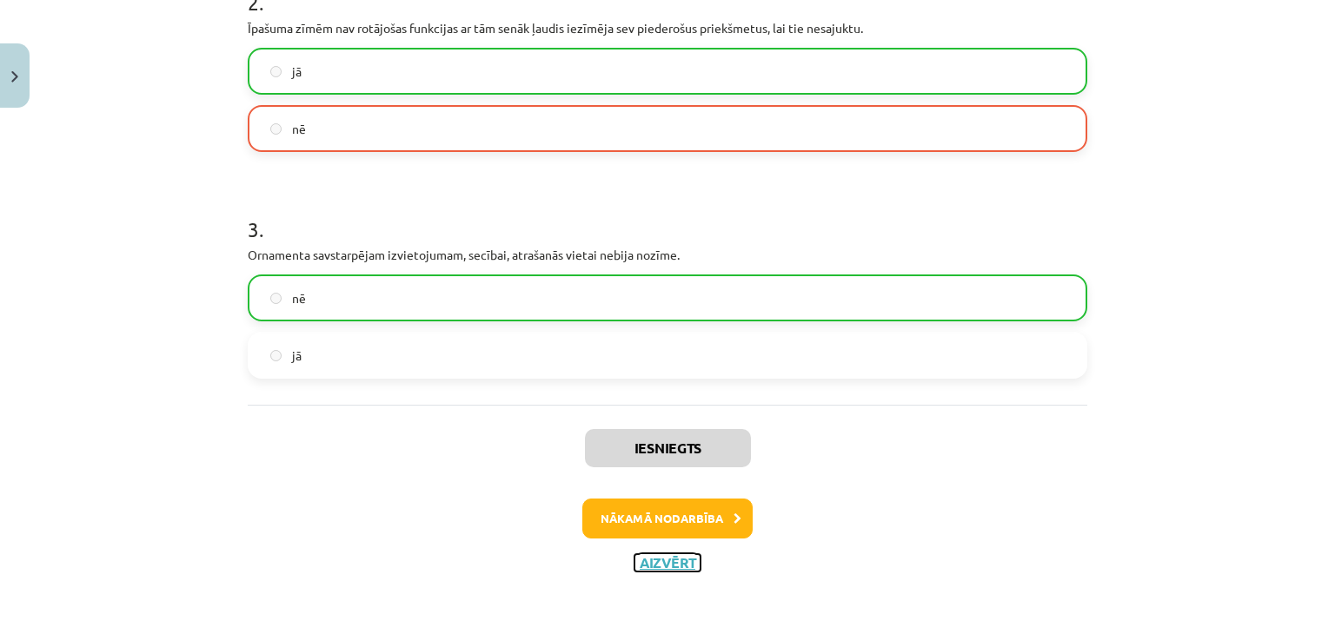
click at [659, 562] on button "Aizvērt" at bounding box center [667, 562] width 66 height 17
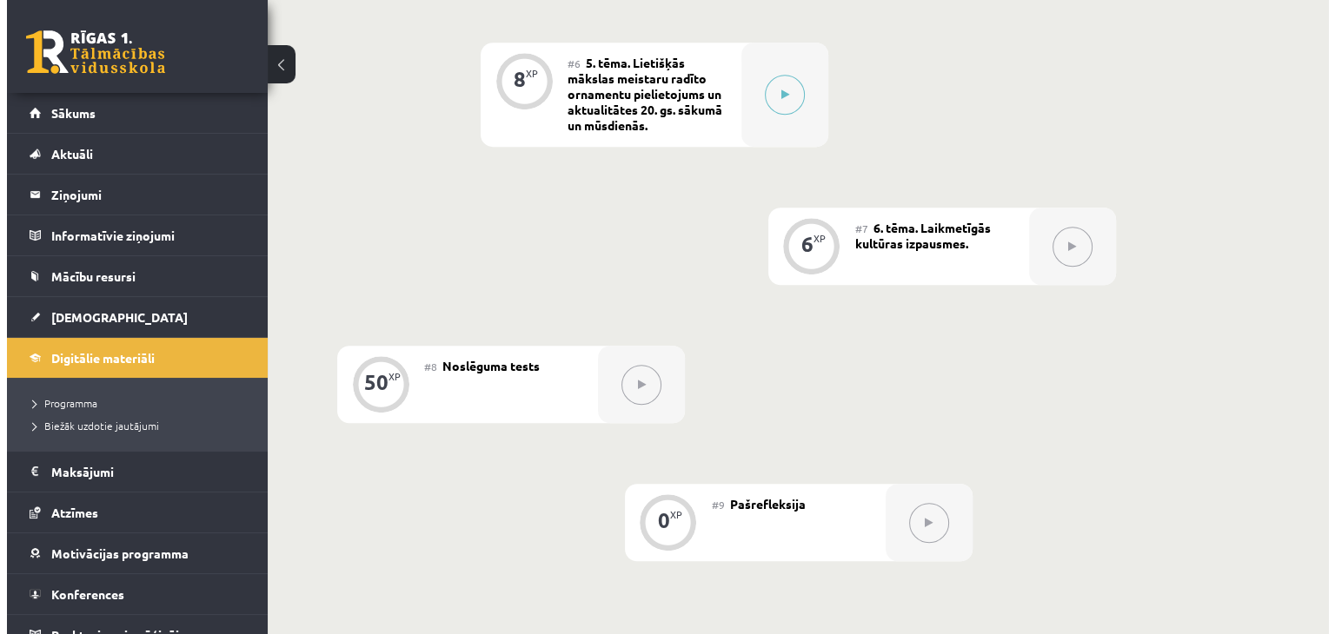
scroll to position [1264, 0]
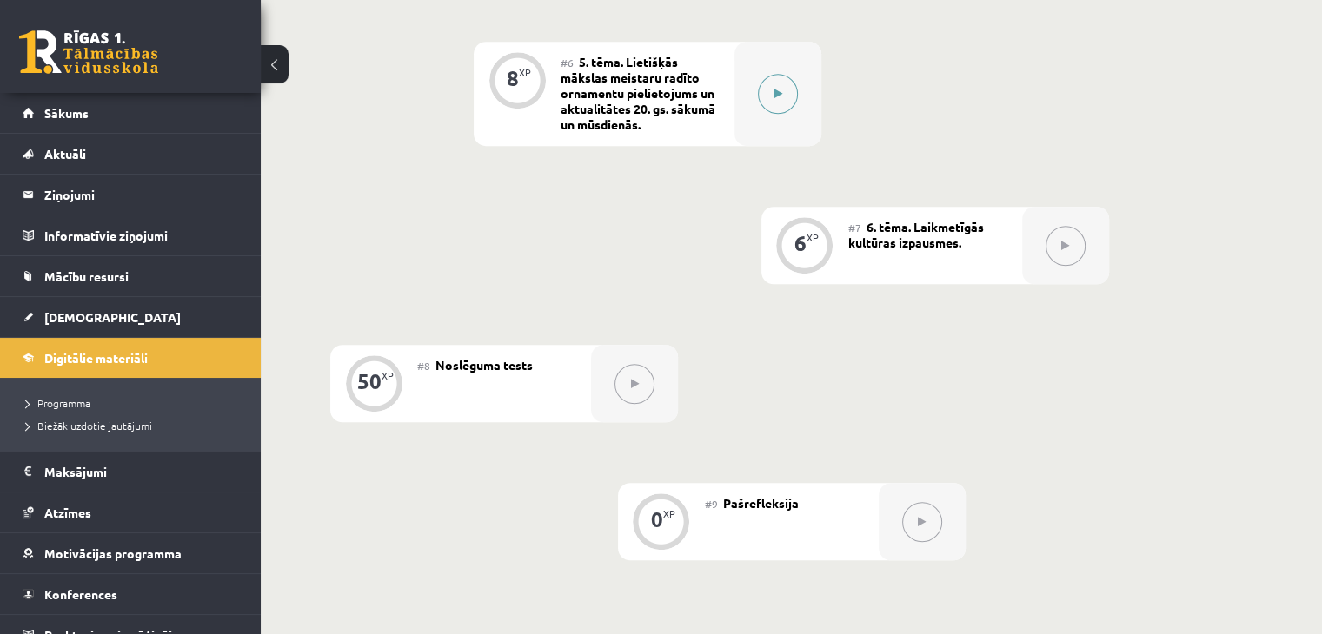
click at [780, 74] on button at bounding box center [778, 94] width 40 height 40
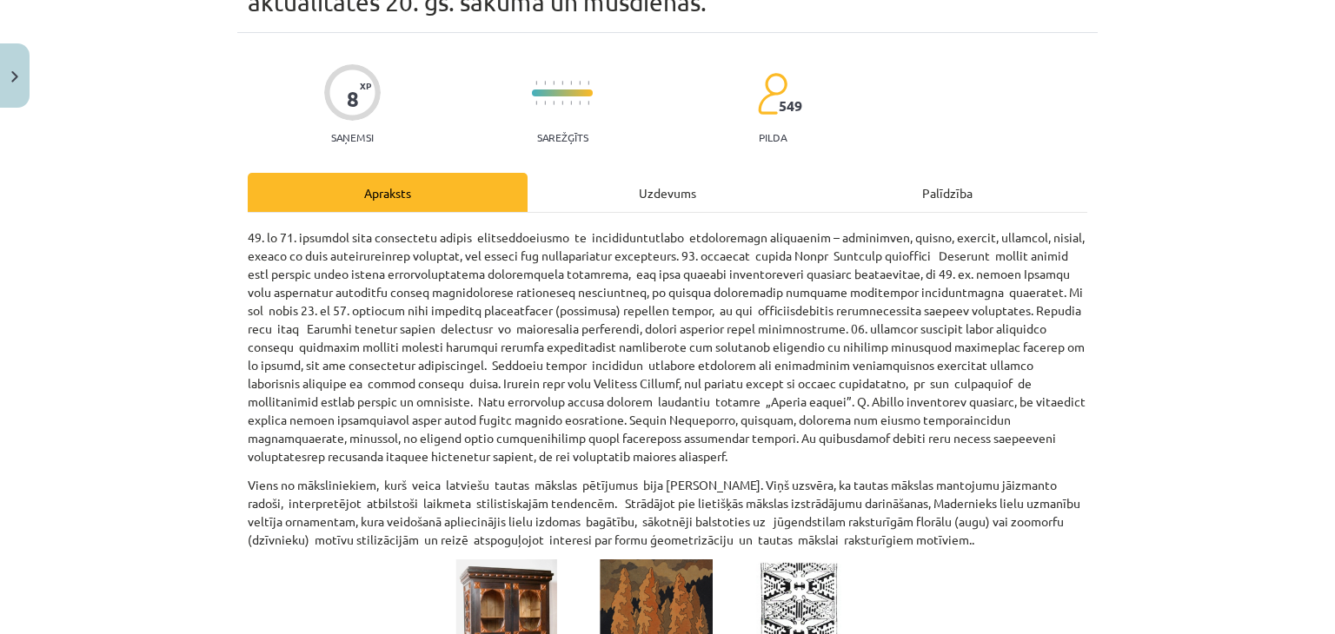
scroll to position [0, 0]
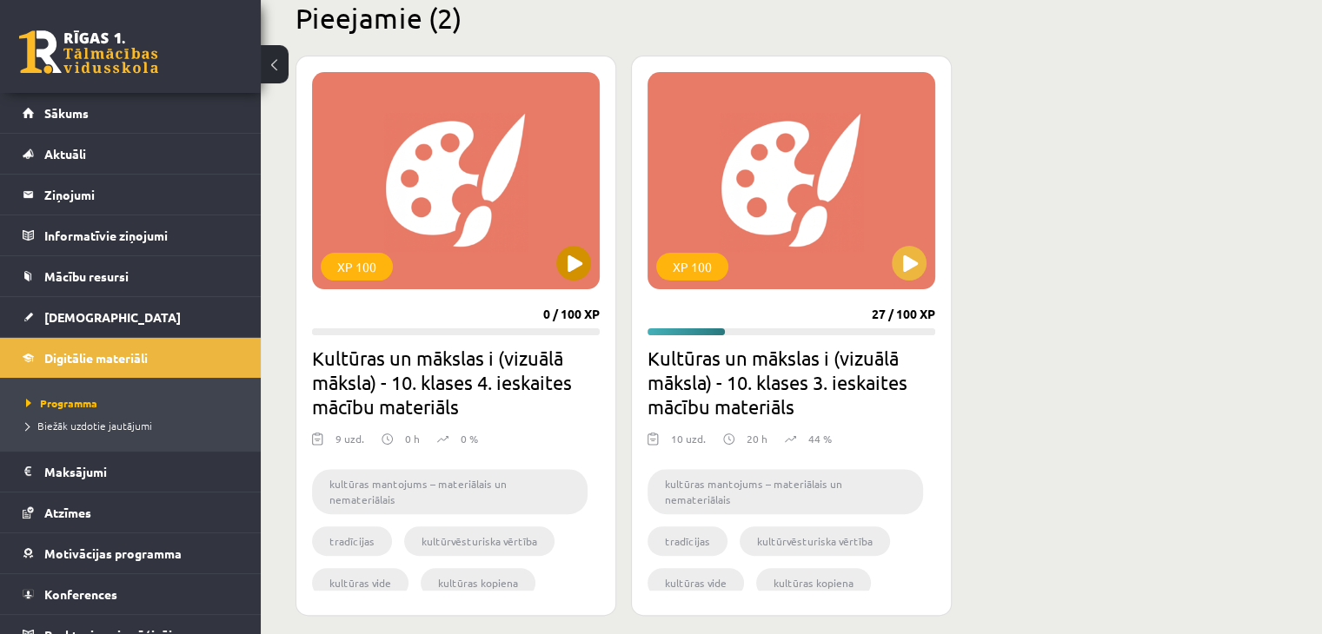
scroll to position [447, 0]
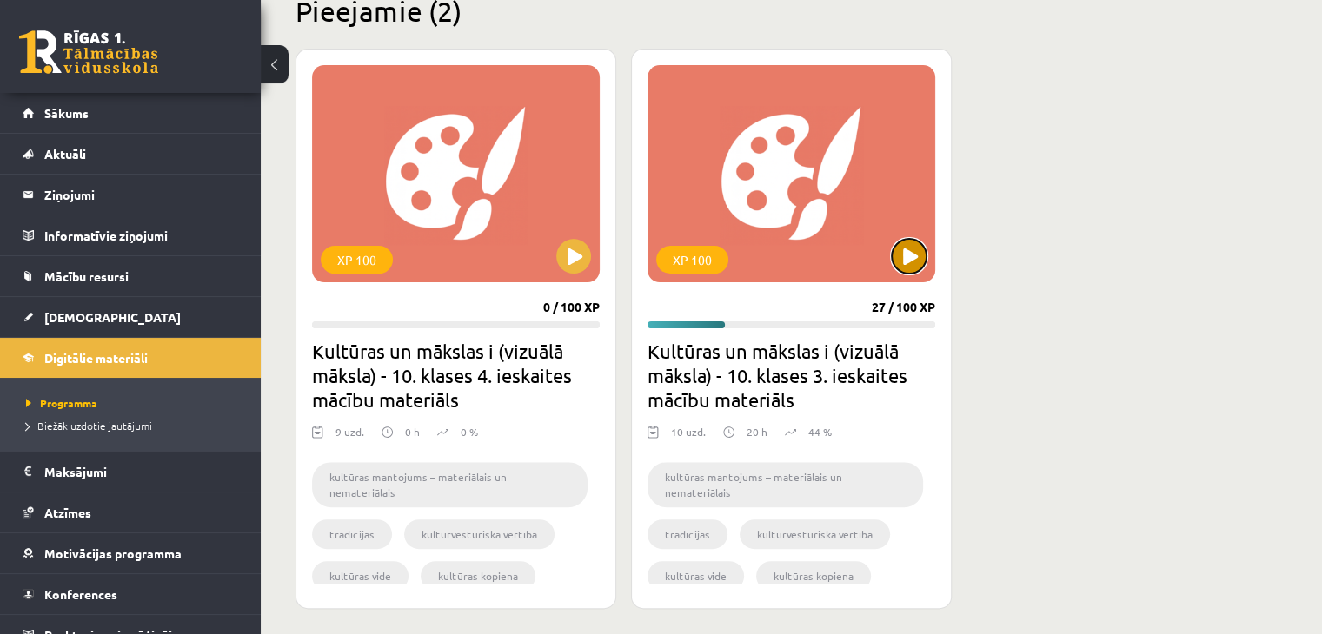
click at [914, 256] on button at bounding box center [909, 256] width 35 height 35
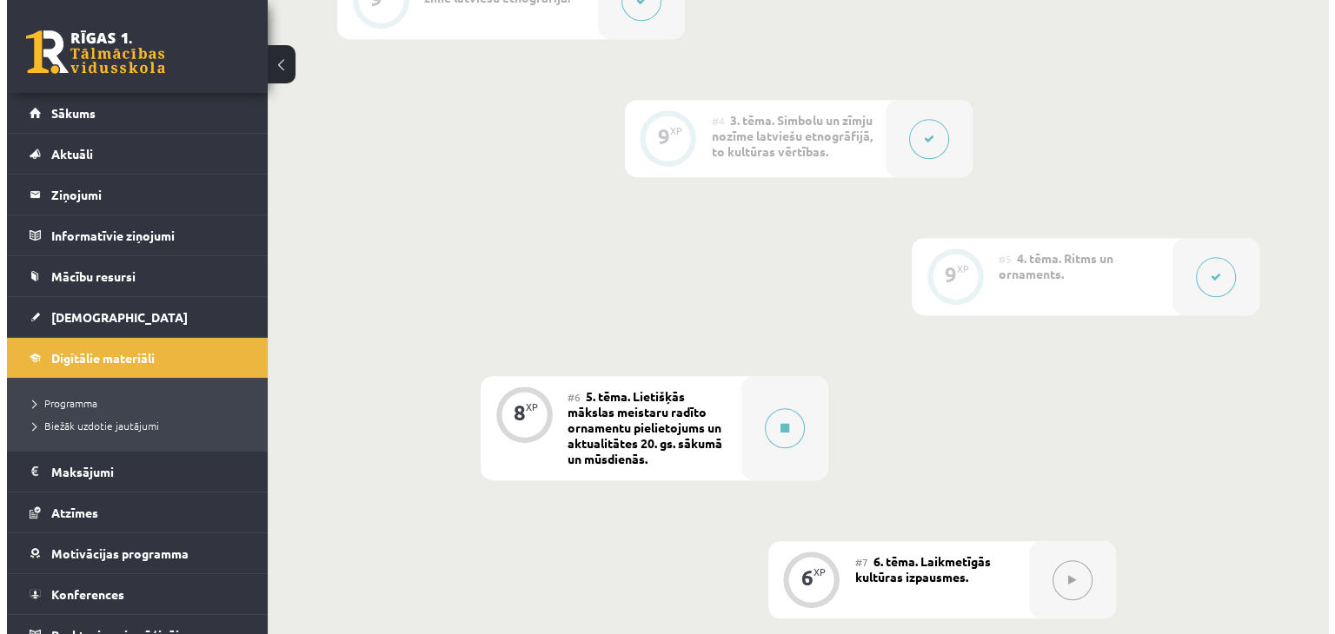
scroll to position [928, 0]
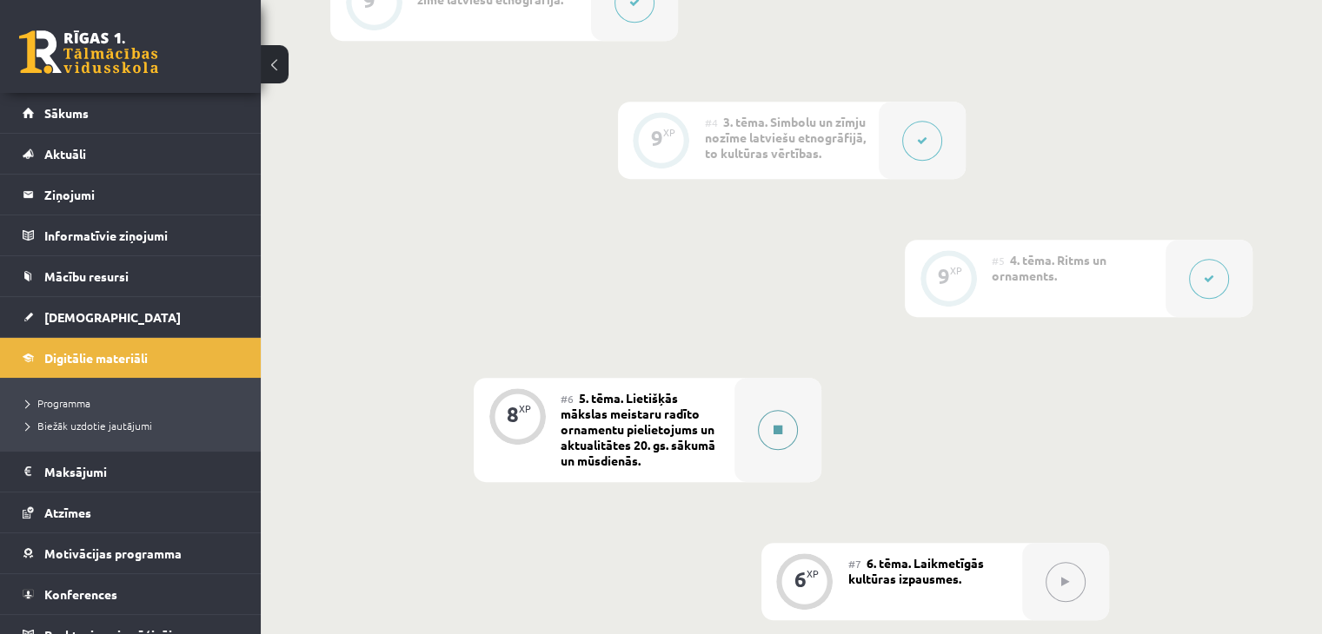
click at [784, 410] on button at bounding box center [778, 430] width 40 height 40
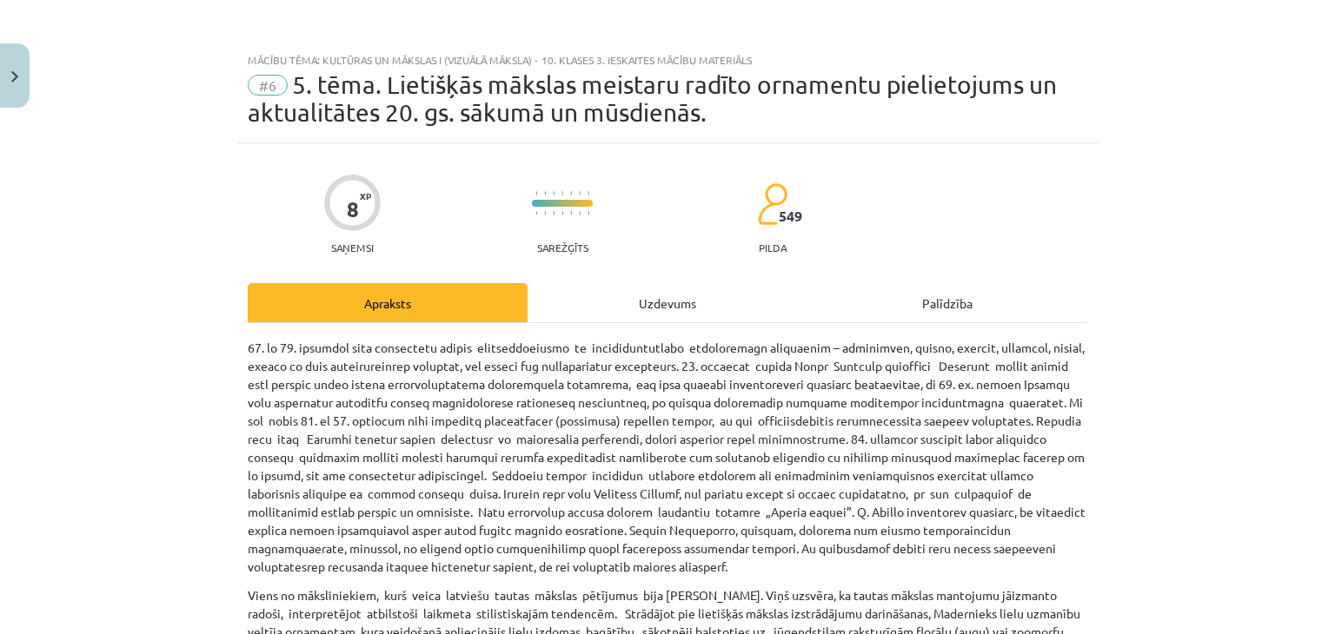
click at [945, 244] on div "8 XP Saņemsi Sarežģīts 549 pilda" at bounding box center [668, 209] width 840 height 90
click at [264, 236] on div "8 XP Saņemsi Sarežģīts 549 pilda" at bounding box center [668, 209] width 840 height 90
